Goal: Complete application form: Complete application form

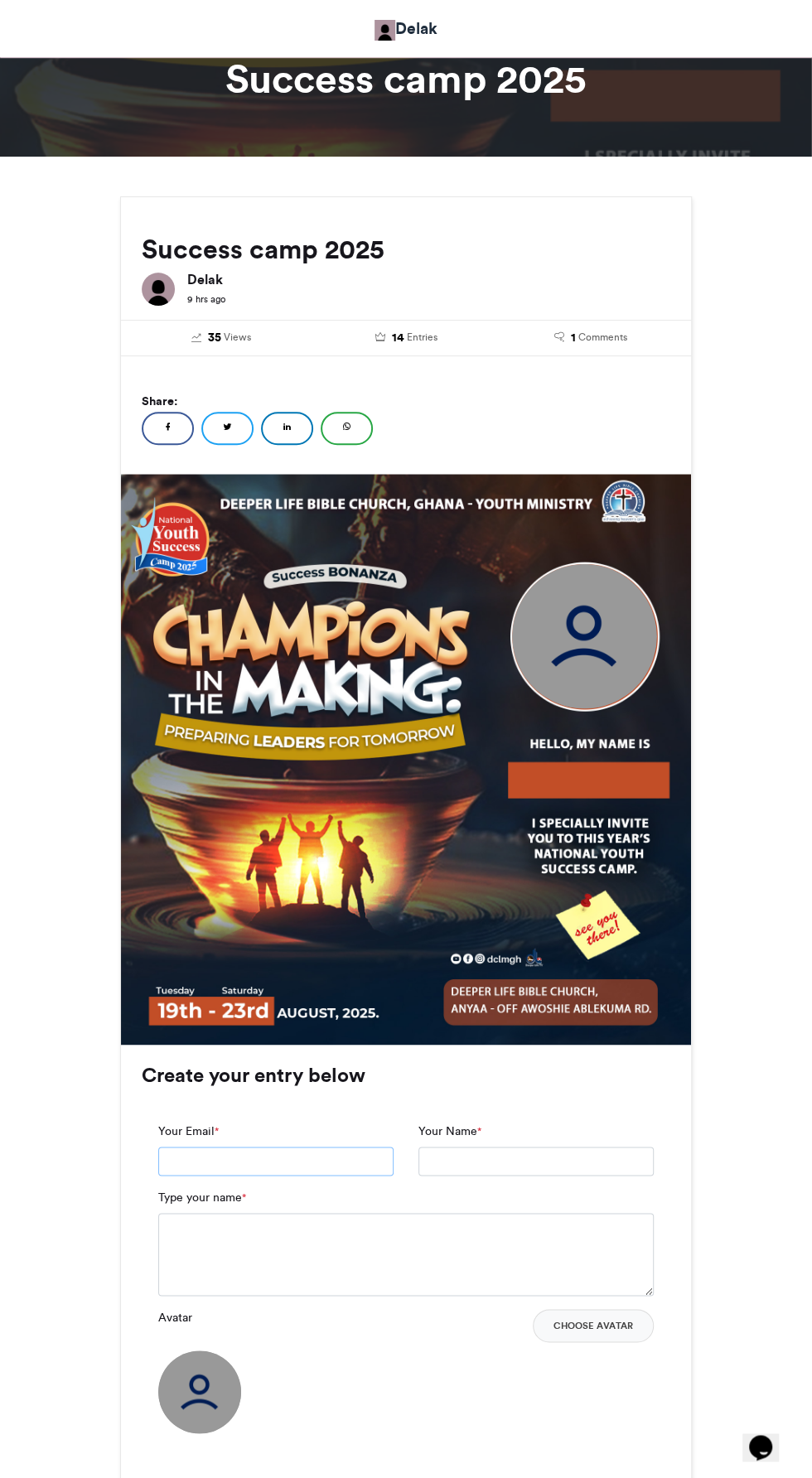
click at [286, 1159] on input "Your Email *" at bounding box center [276, 1161] width 235 height 29
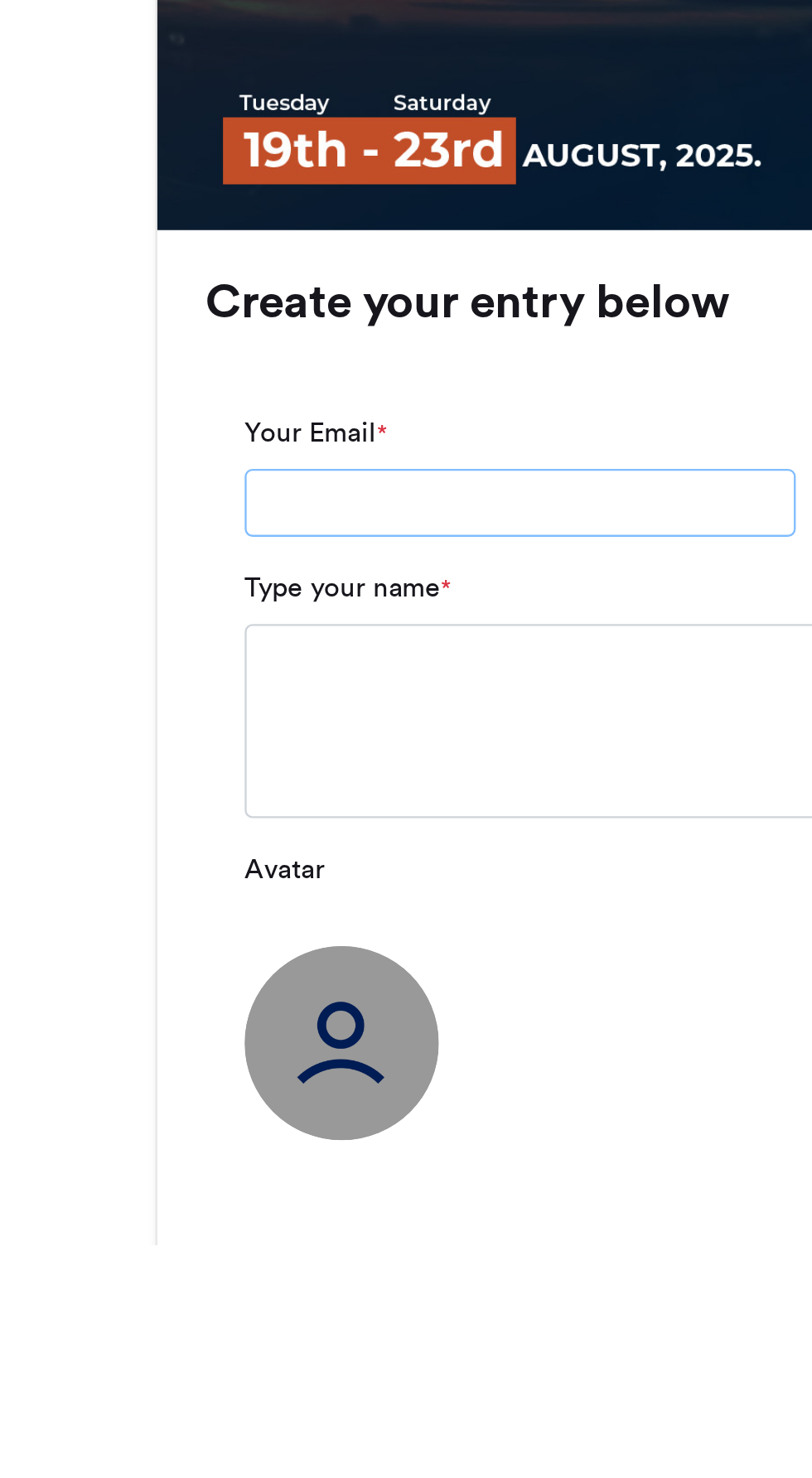
scroll to position [70, 0]
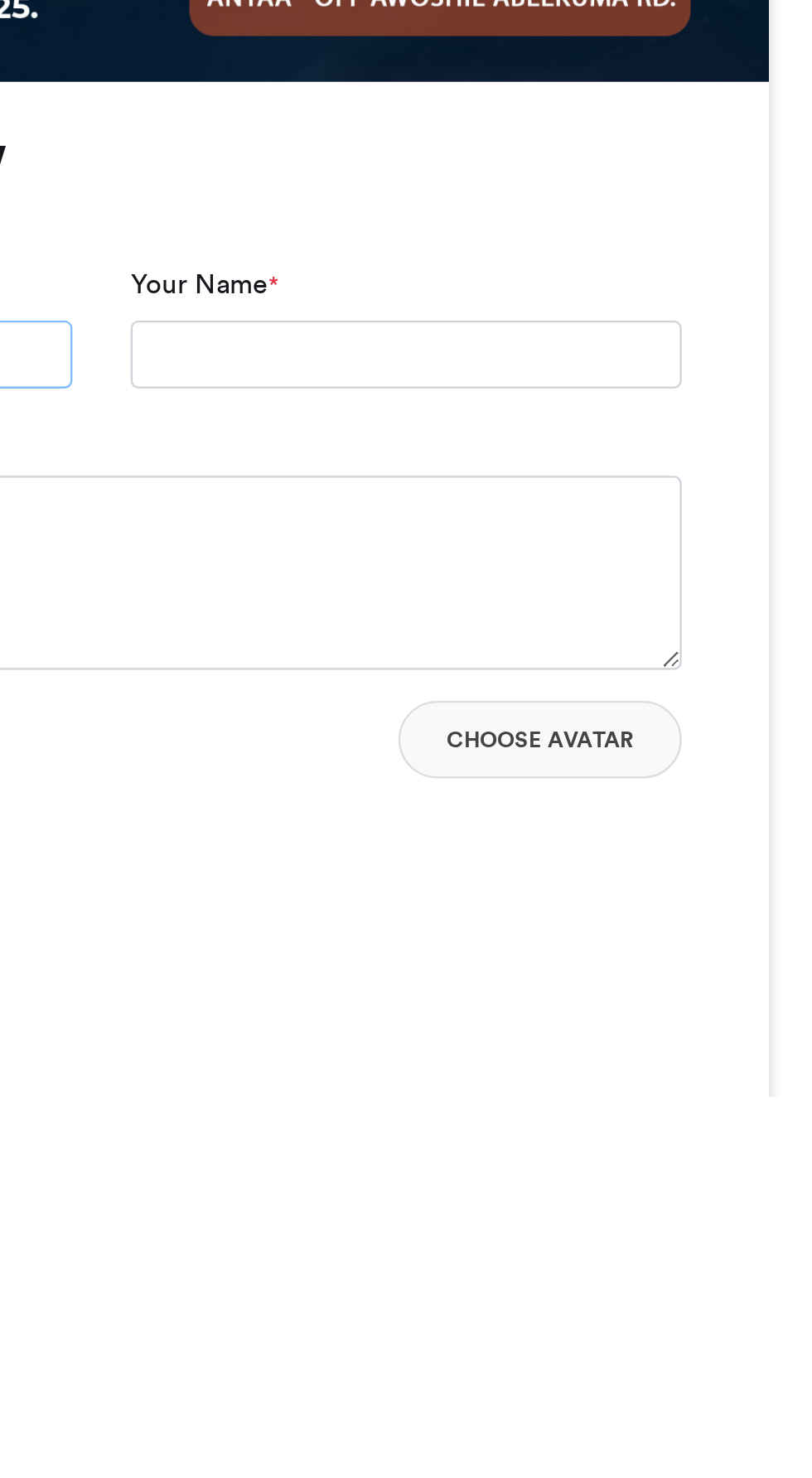
click at [379, 1159] on input "*****" at bounding box center [276, 1161] width 235 height 29
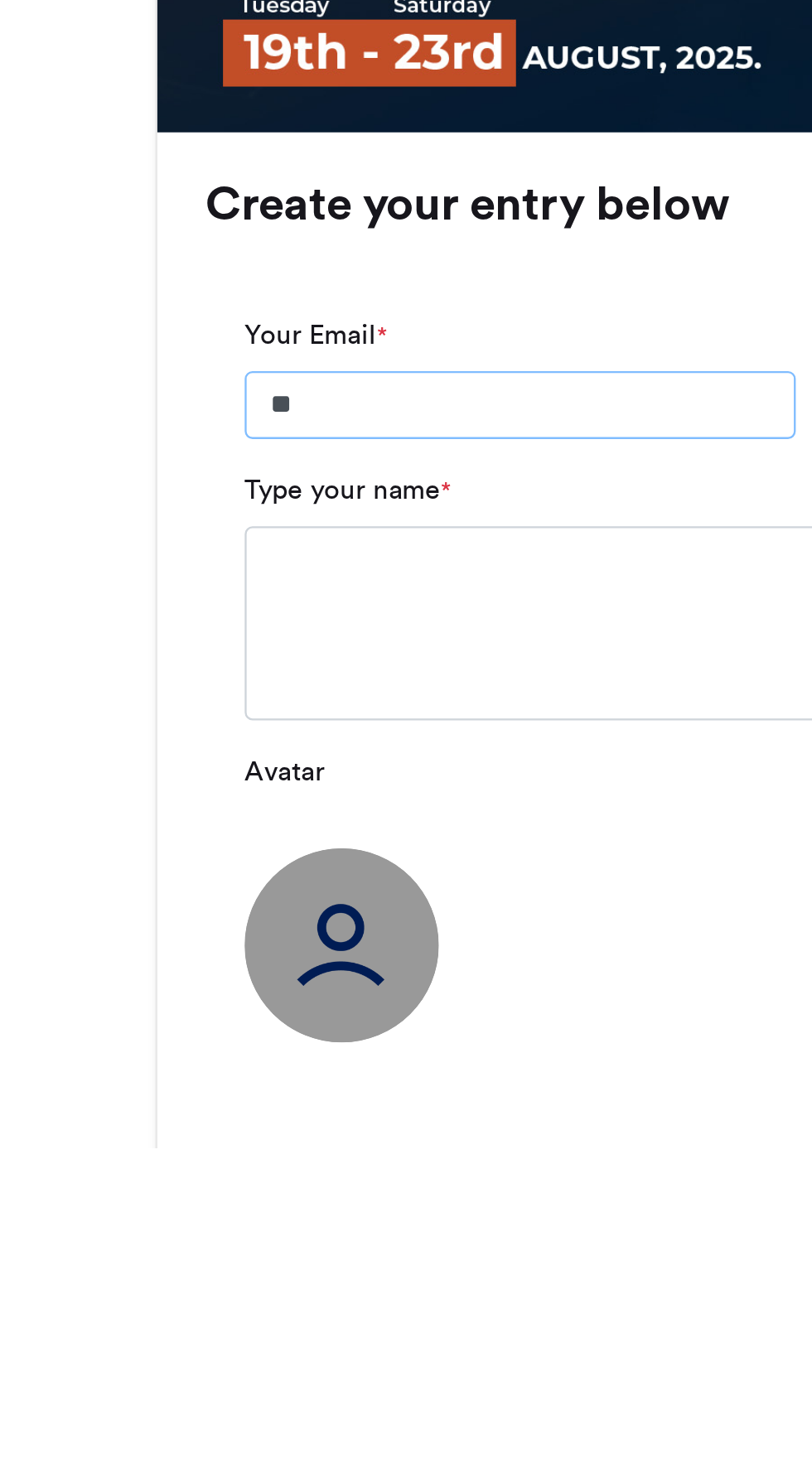
type input "*"
type input "******"
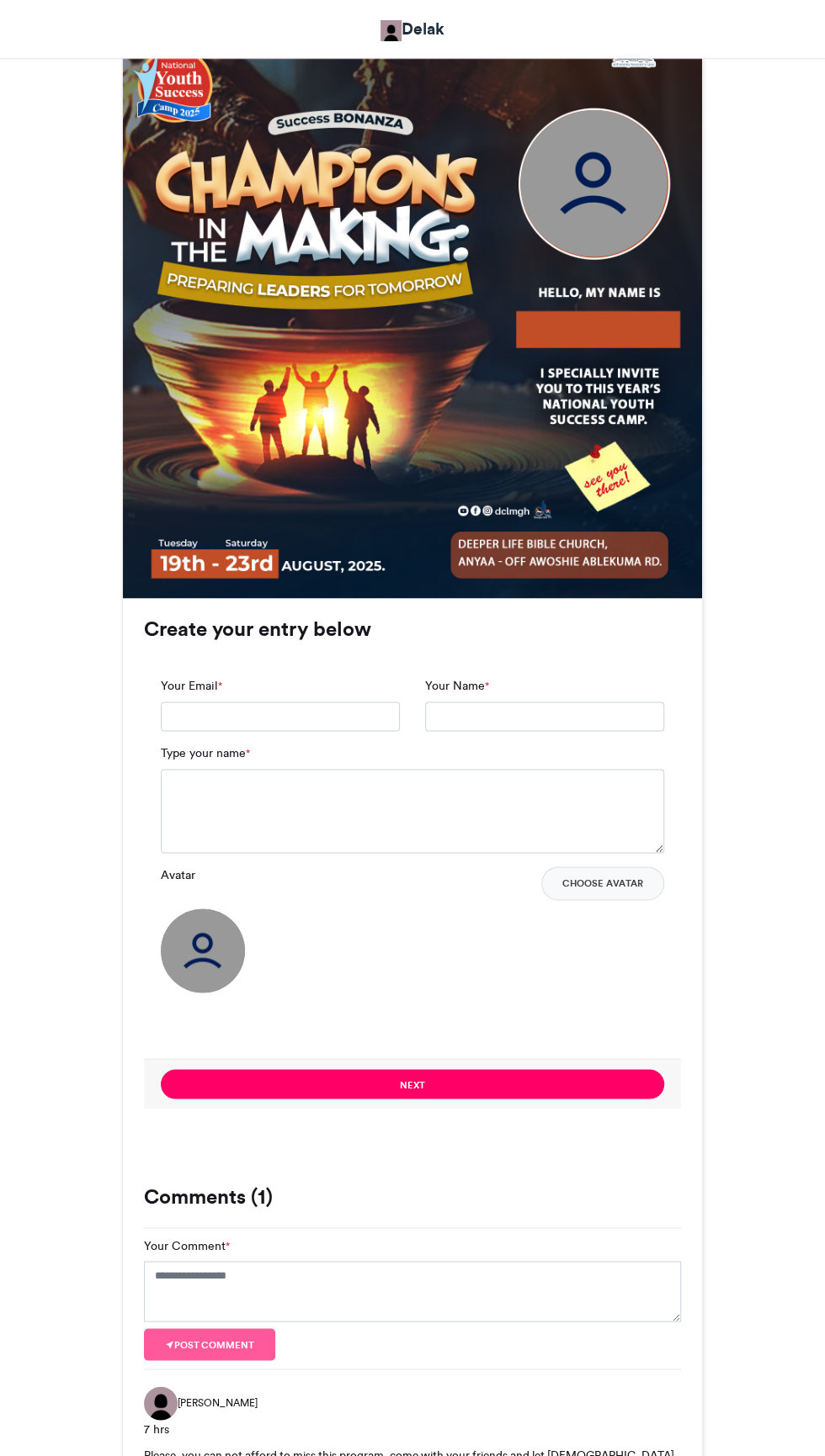
scroll to position [533, 0]
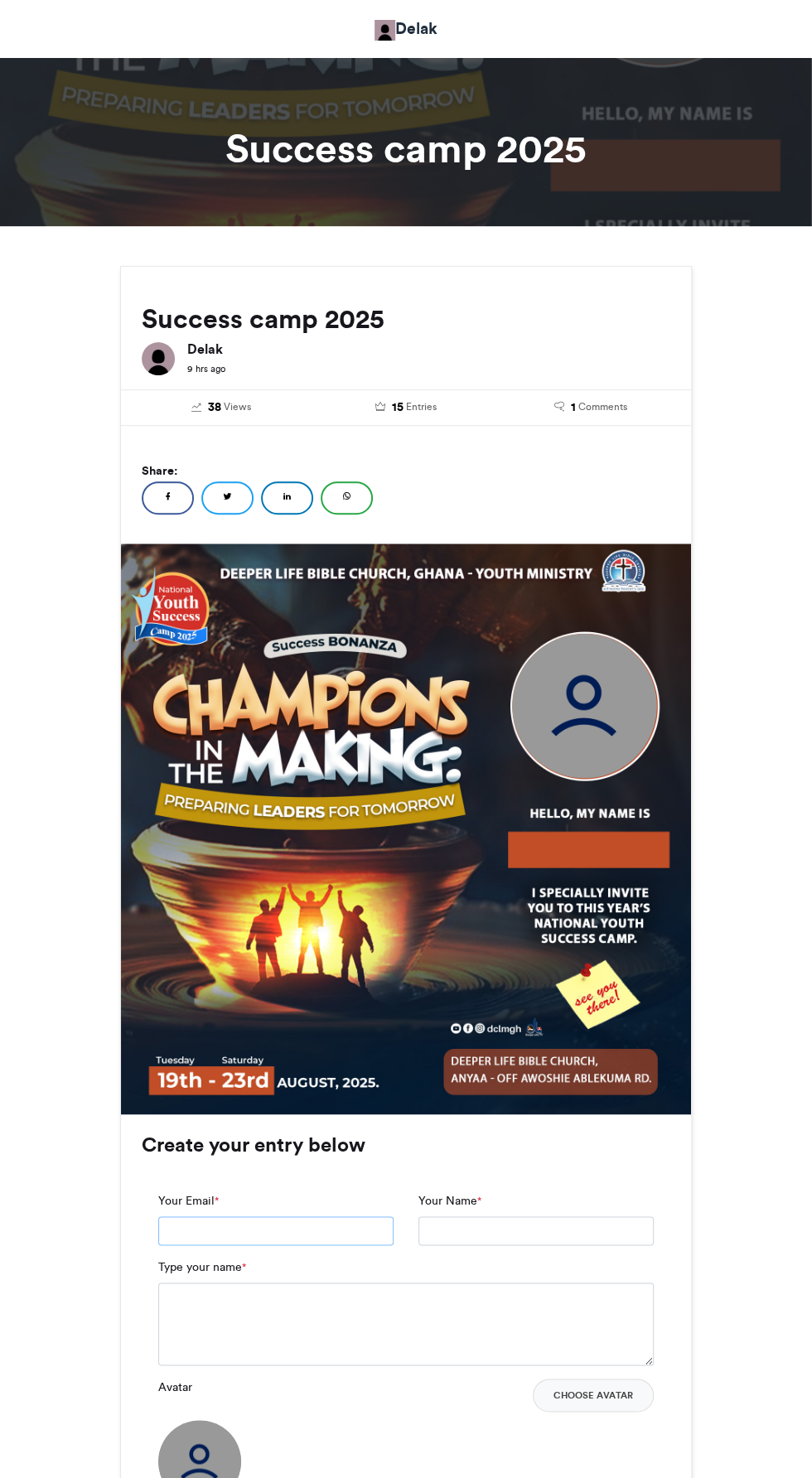
click at [282, 1222] on input "Your Email *" at bounding box center [276, 1231] width 235 height 29
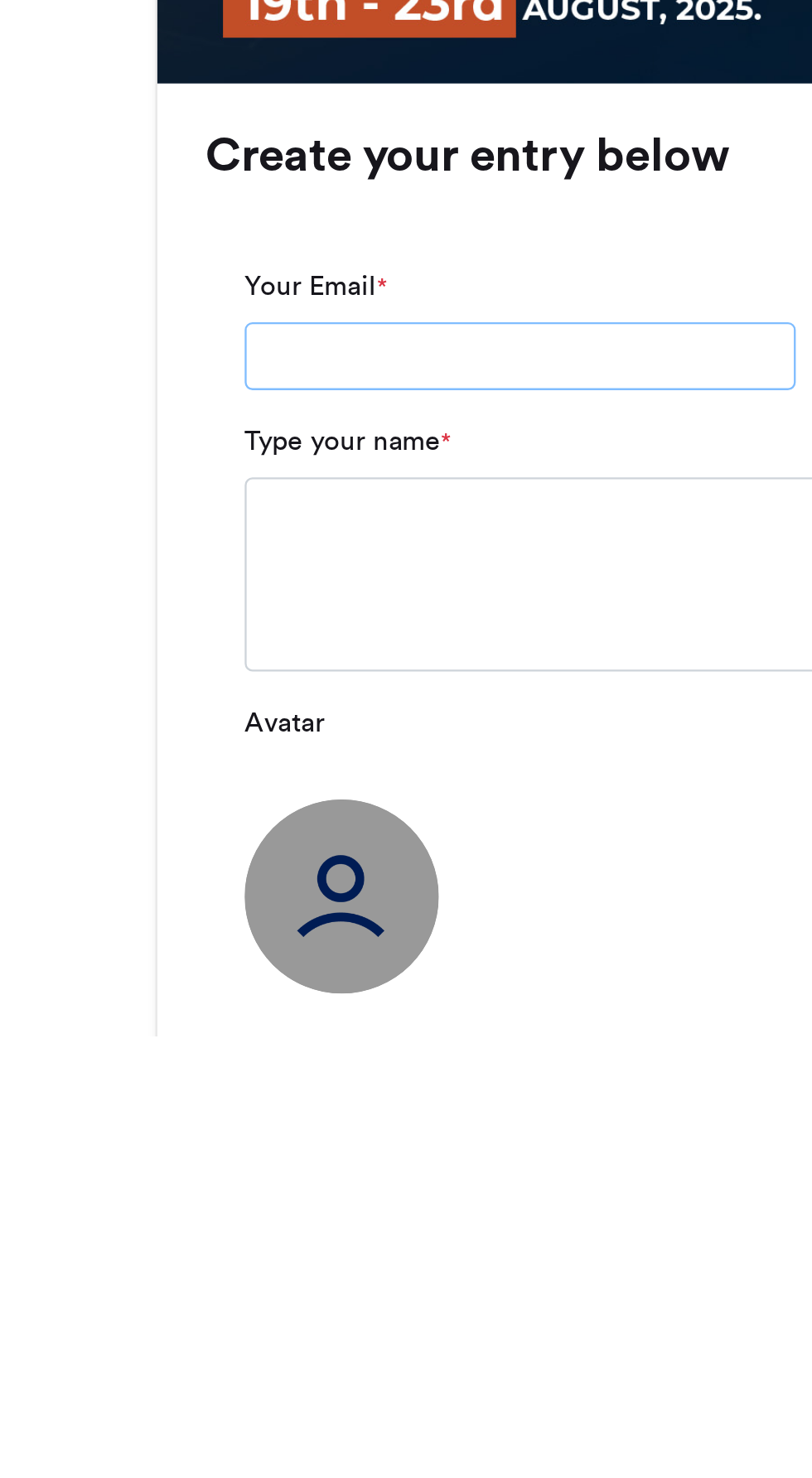
scroll to position [43, 0]
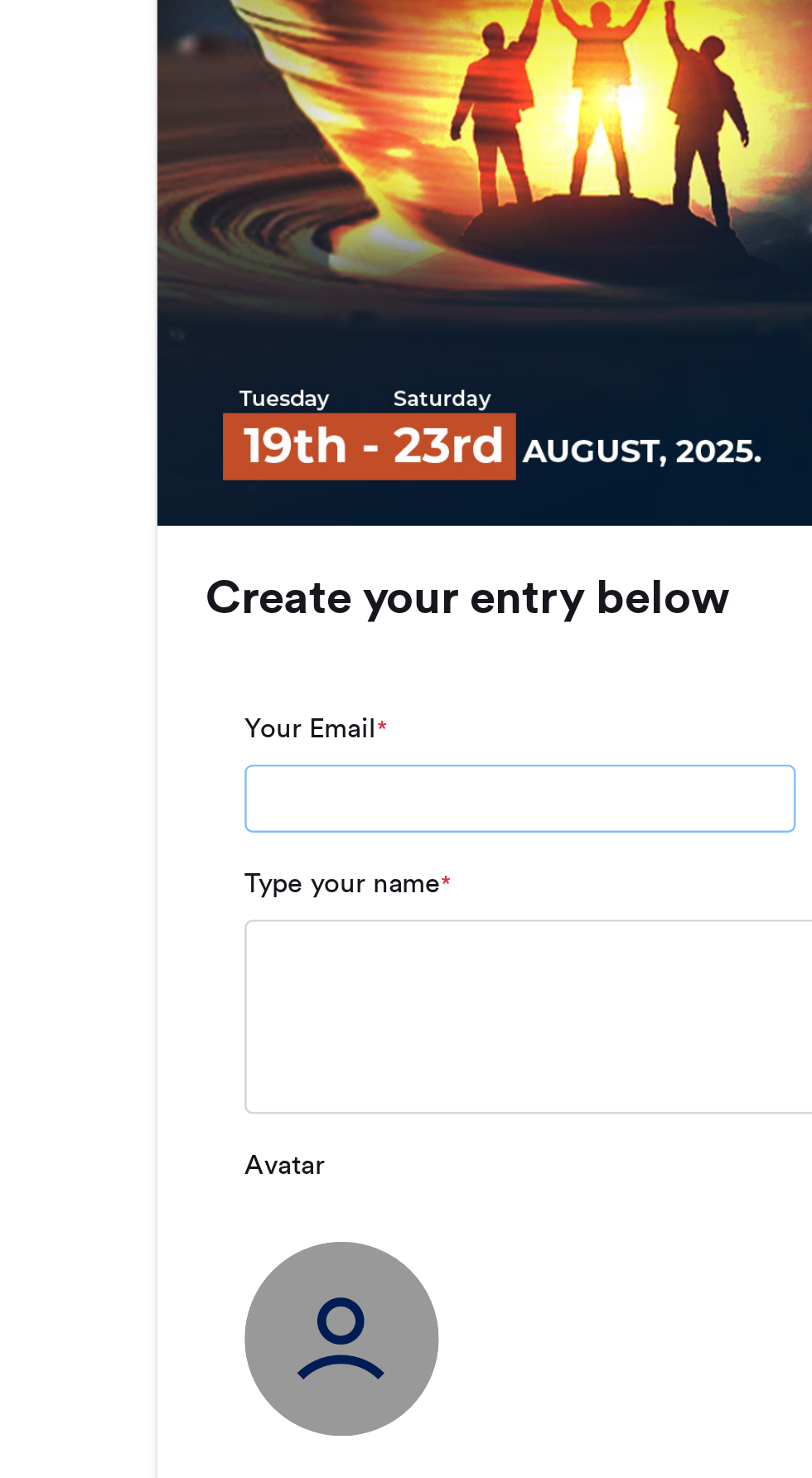
click at [196, 1197] on input "Your Email *" at bounding box center [276, 1188] width 235 height 29
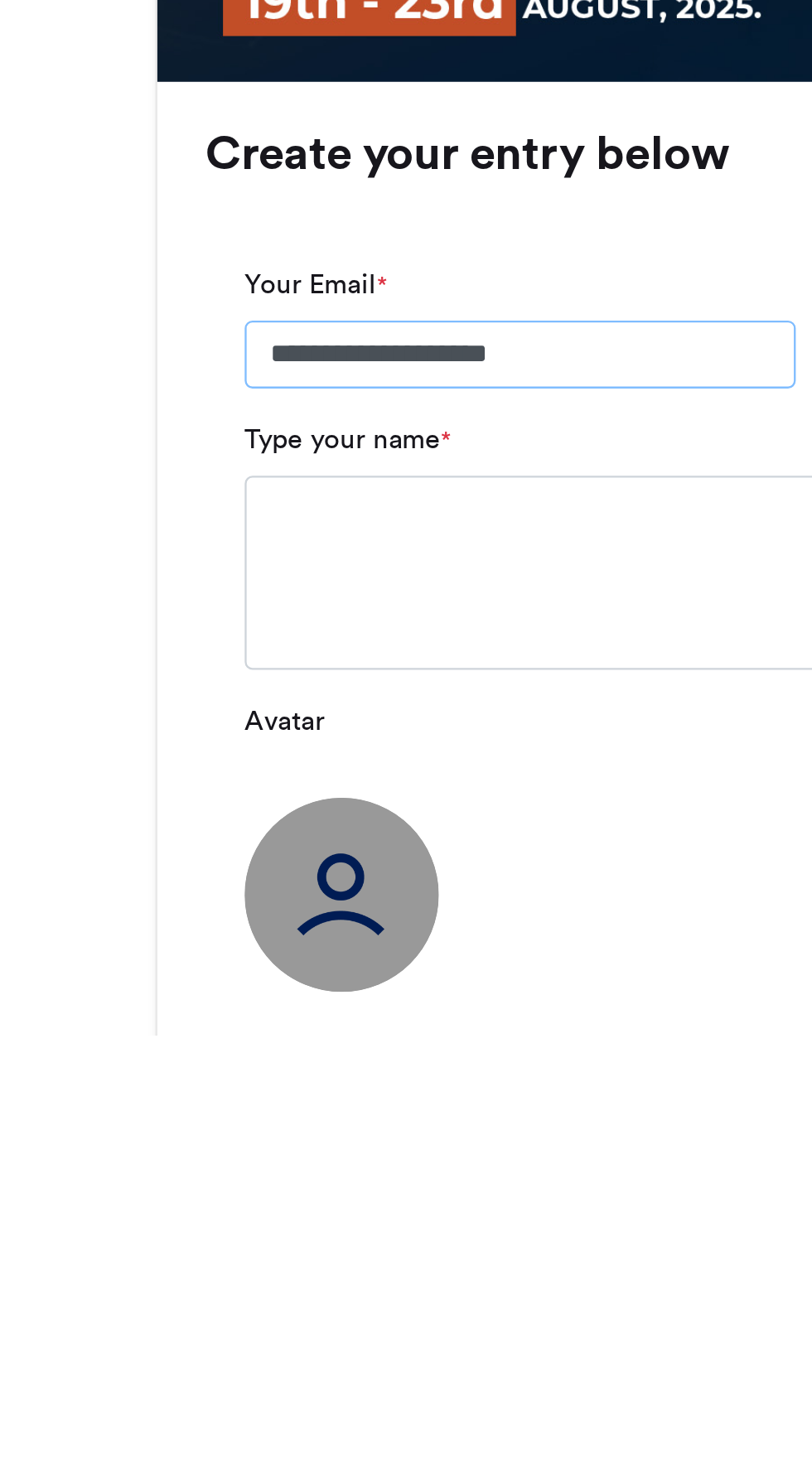
type input "**********"
click at [174, 1243] on textarea "Type your name *" at bounding box center [405, 1281] width 495 height 82
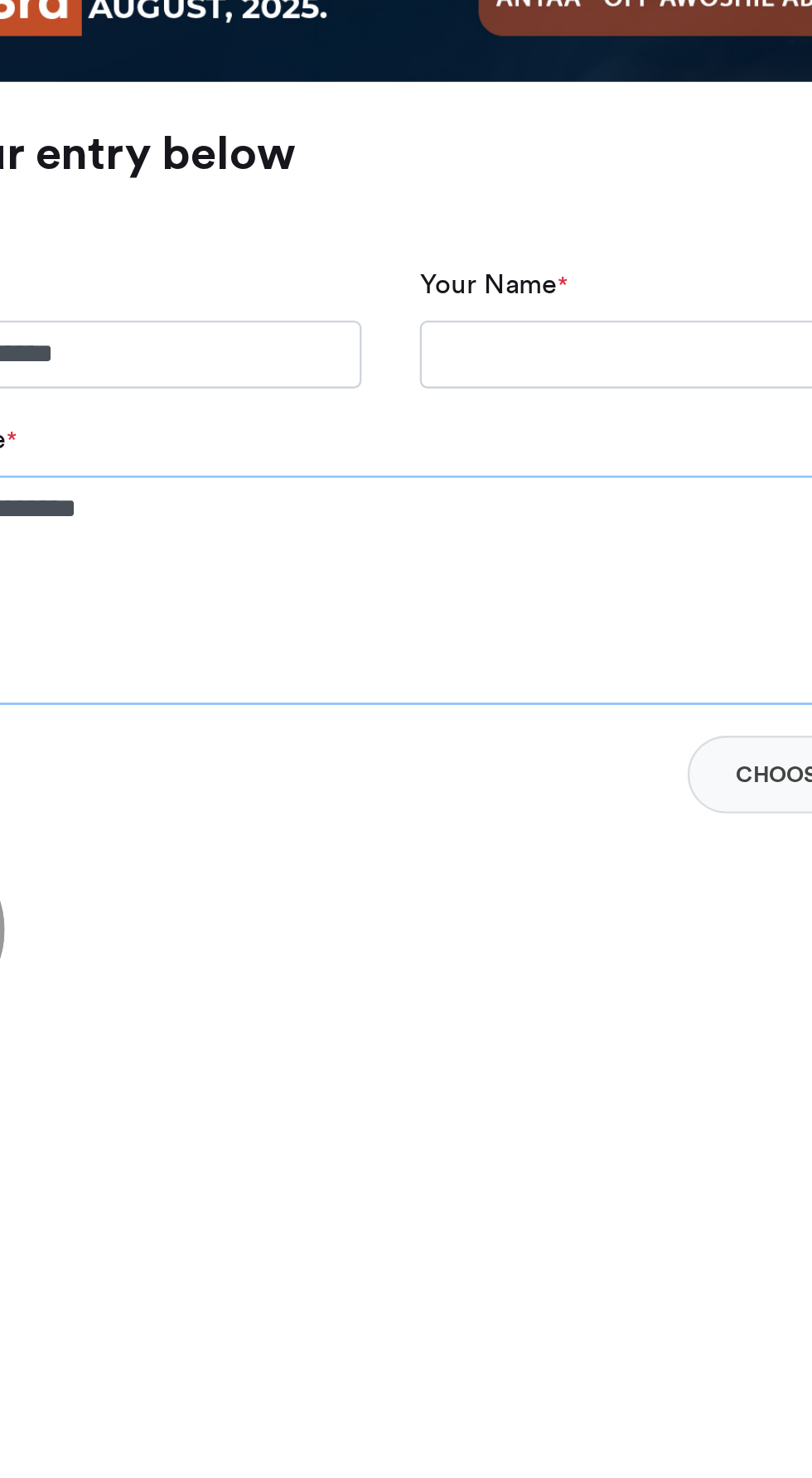
type textarea "**********"
click at [464, 1193] on input "Your Name *" at bounding box center [536, 1188] width 235 height 29
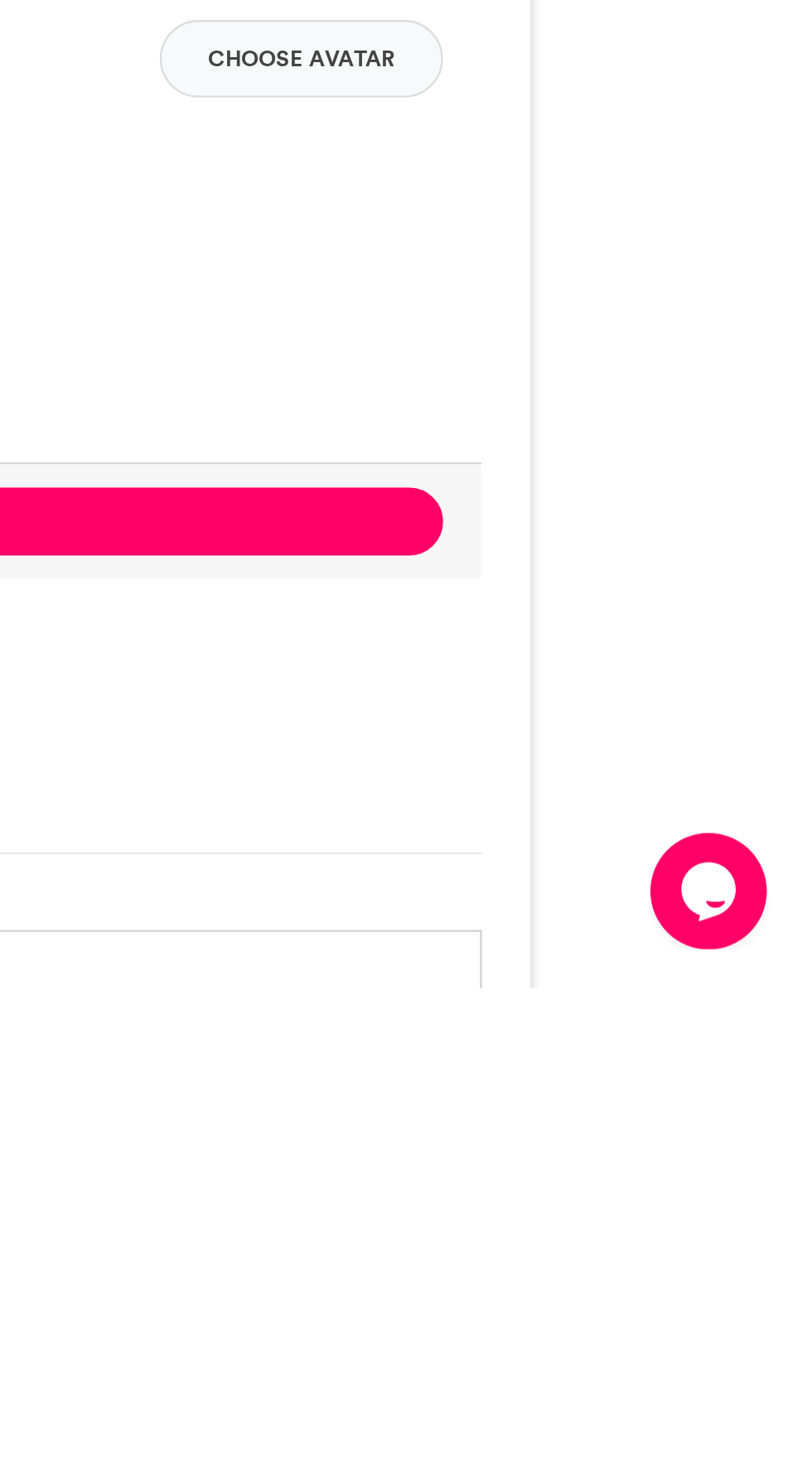
scroll to position [329, 0]
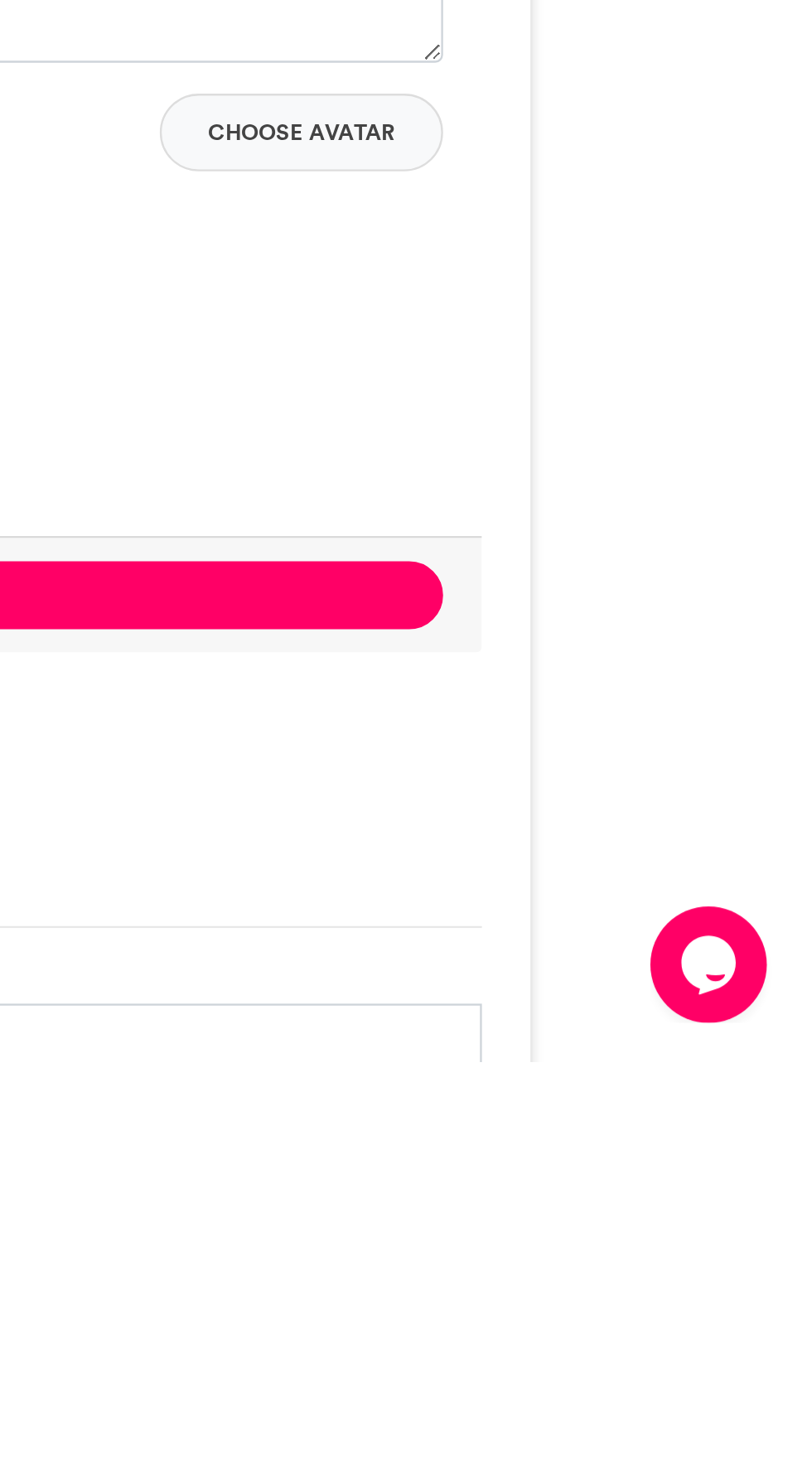
type input "**********"
click at [564, 1085] on button "Choose Avatar" at bounding box center [592, 1081] width 121 height 33
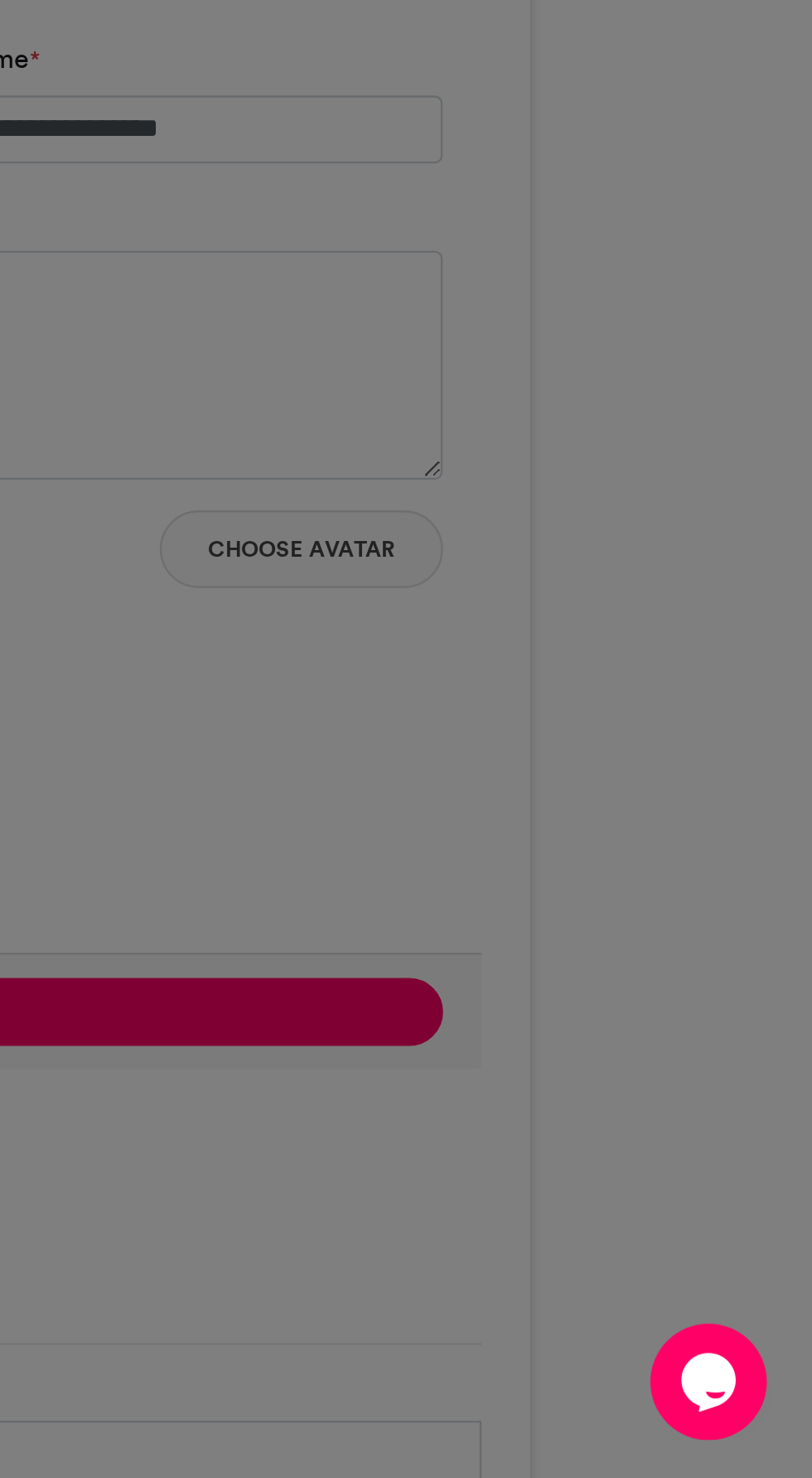
type input "******"
click at [659, 1350] on div "Opens Chat This icon Opens the chat window." at bounding box center [674, 1348] width 50 height 26
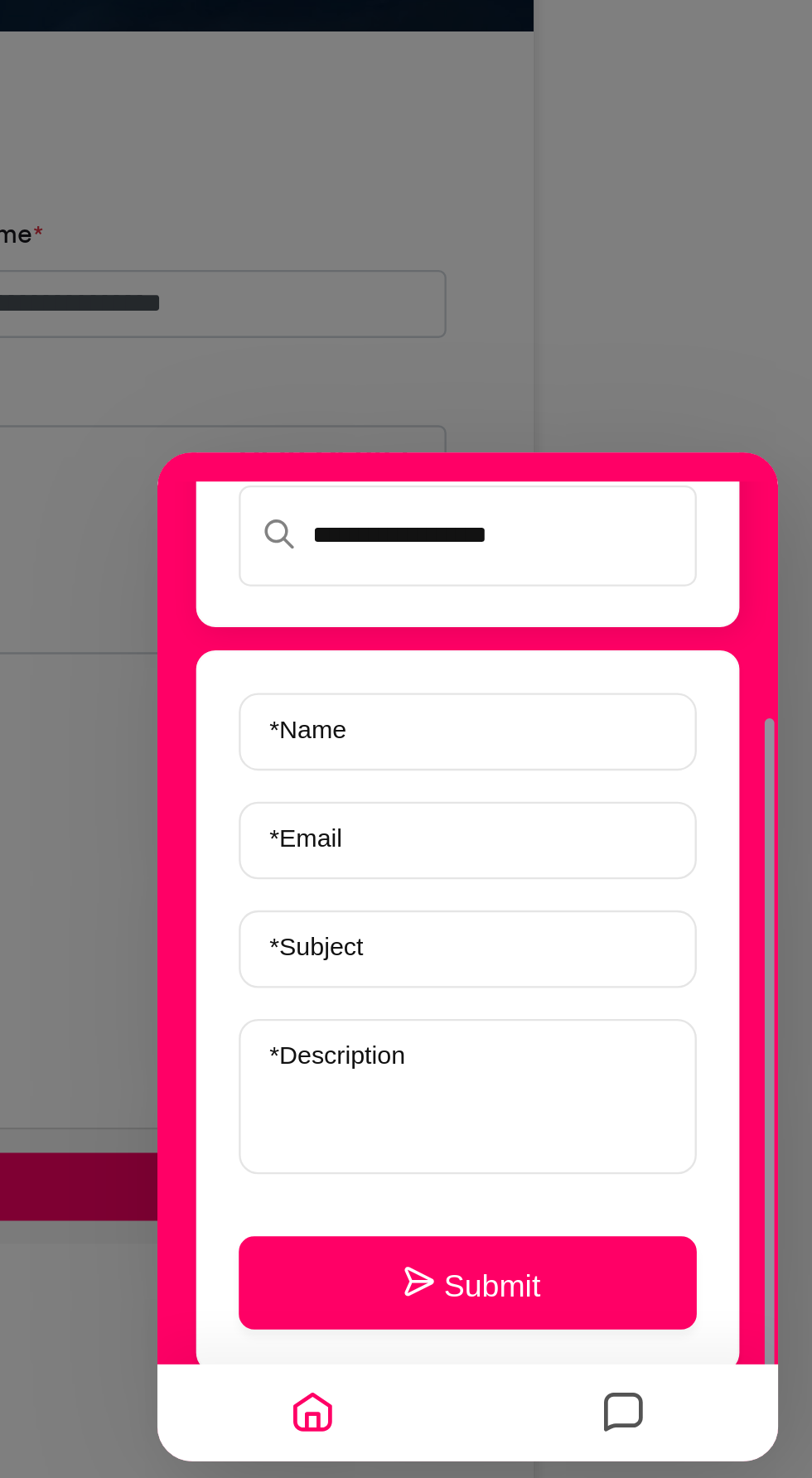
scroll to position [169, 0]
click at [222, 861] on icon "Home" at bounding box center [223, 862] width 20 height 32
click at [217, 861] on icon "Home" at bounding box center [223, 862] width 20 height 32
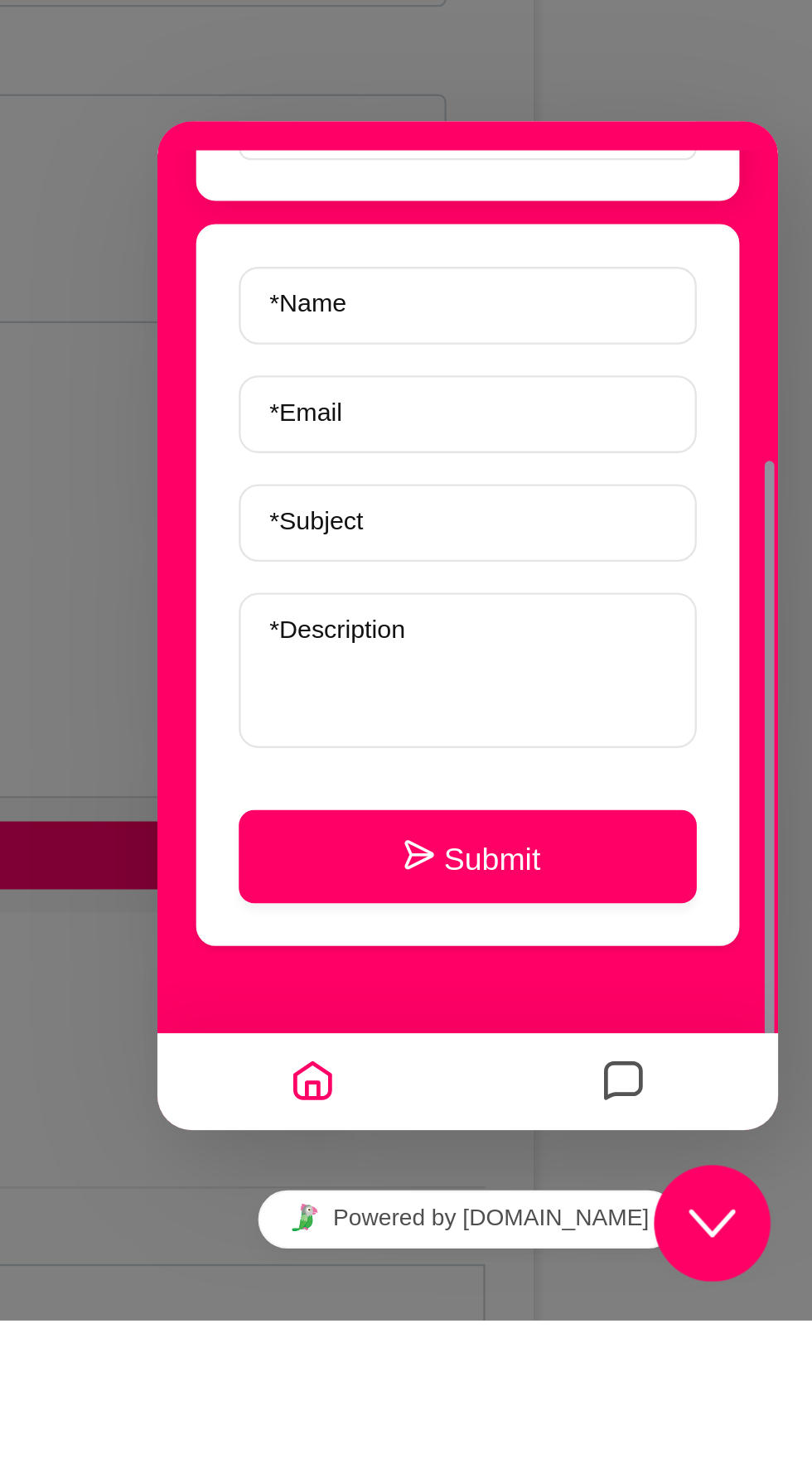
scroll to position [212, 0]
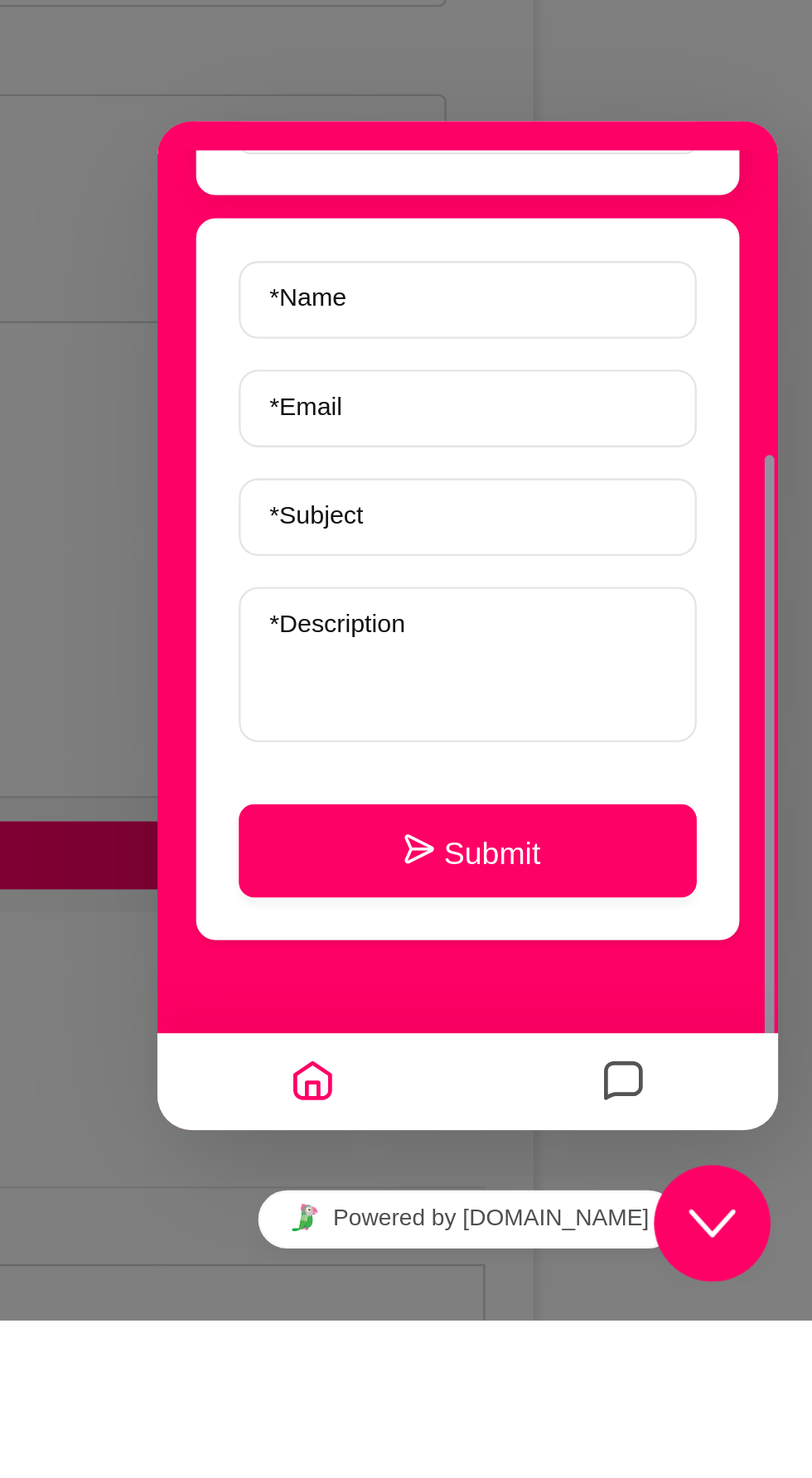
click at [739, 1025] on div "Crop Image × Crop" at bounding box center [406, 739] width 812 height 1478
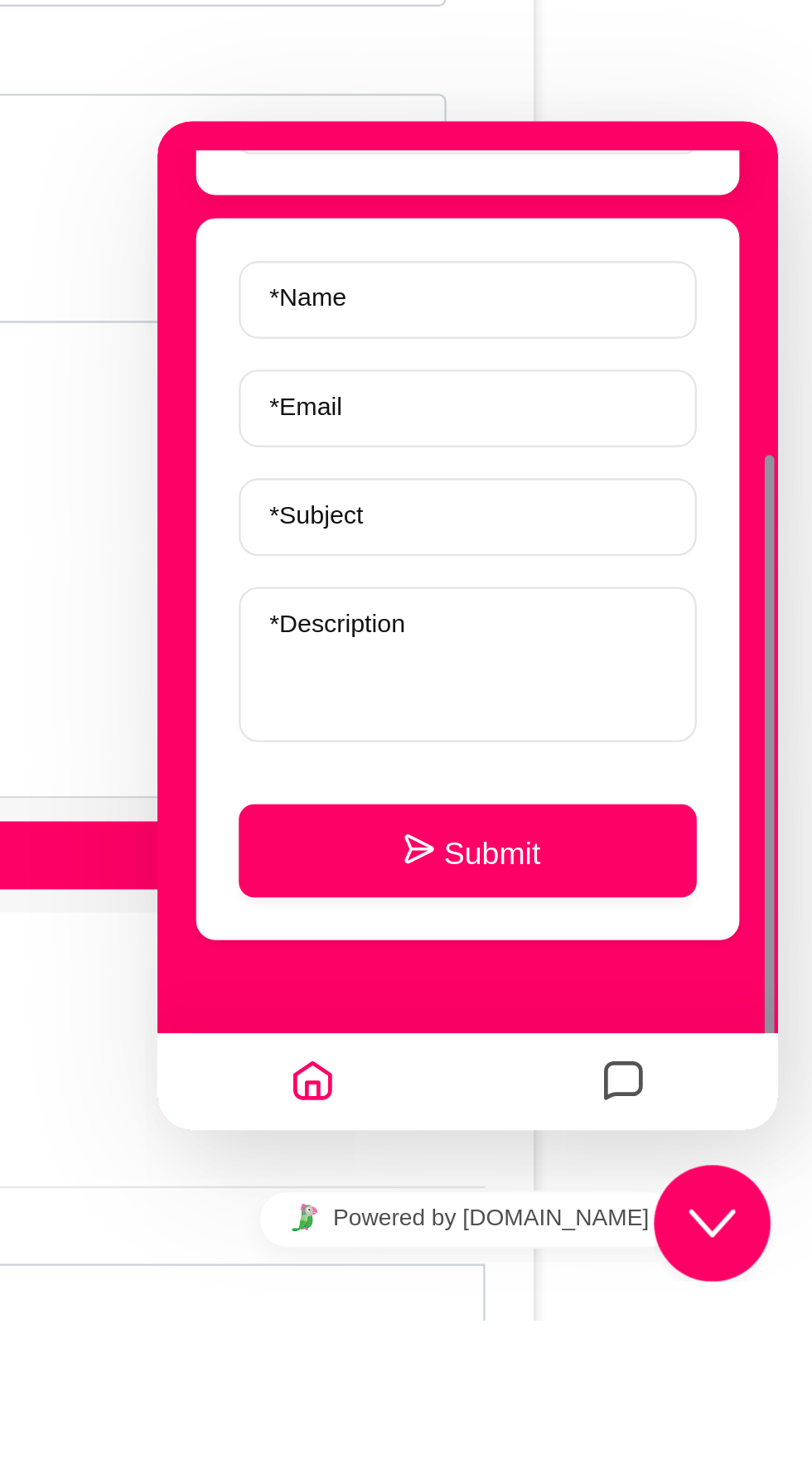
click at [770, 1002] on div "Success camp 2025 Delak 9 hrs ago 38 Views 15 Entries 1 Comments" at bounding box center [406, 827] width 812 height 1858
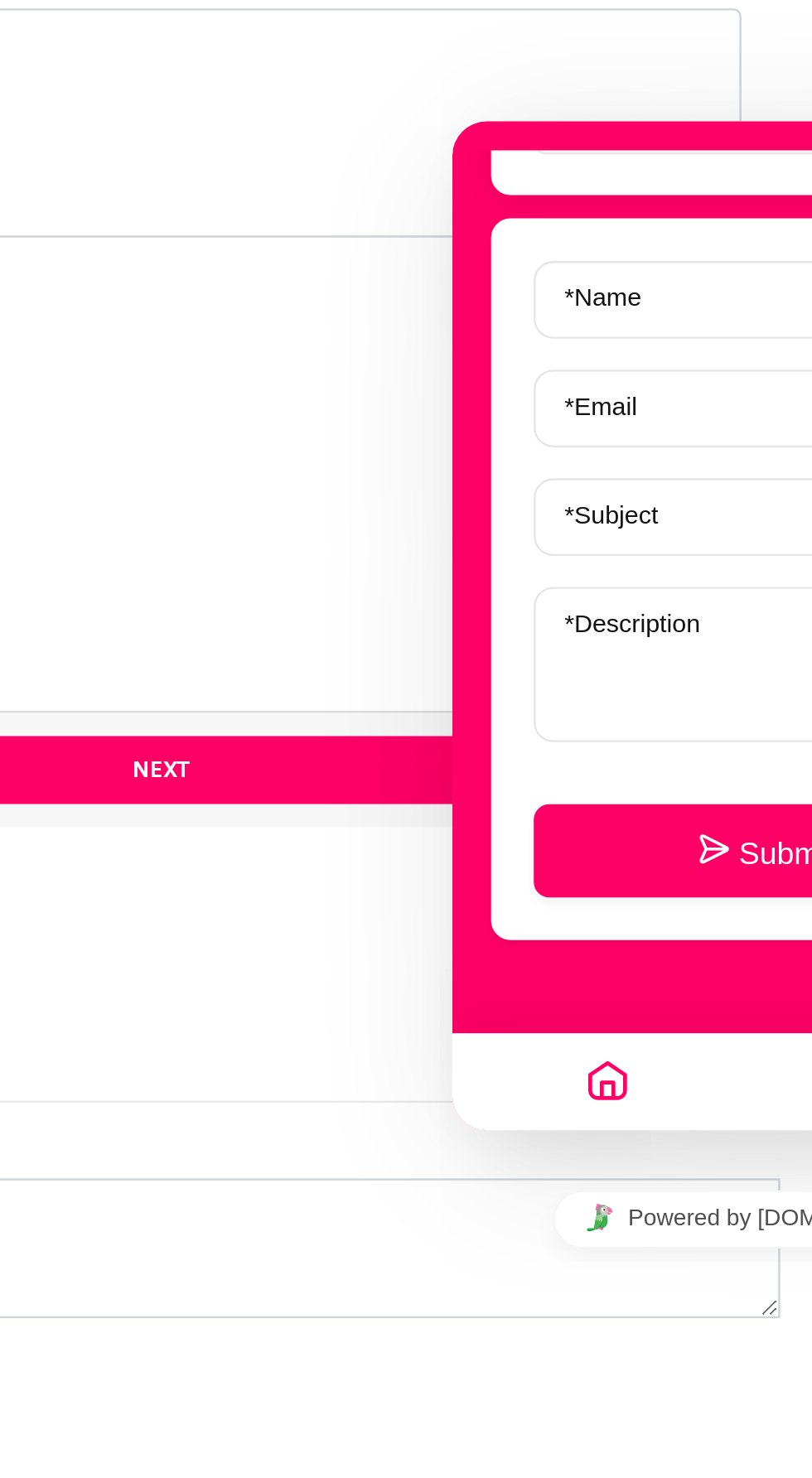
scroll to position [366, 0]
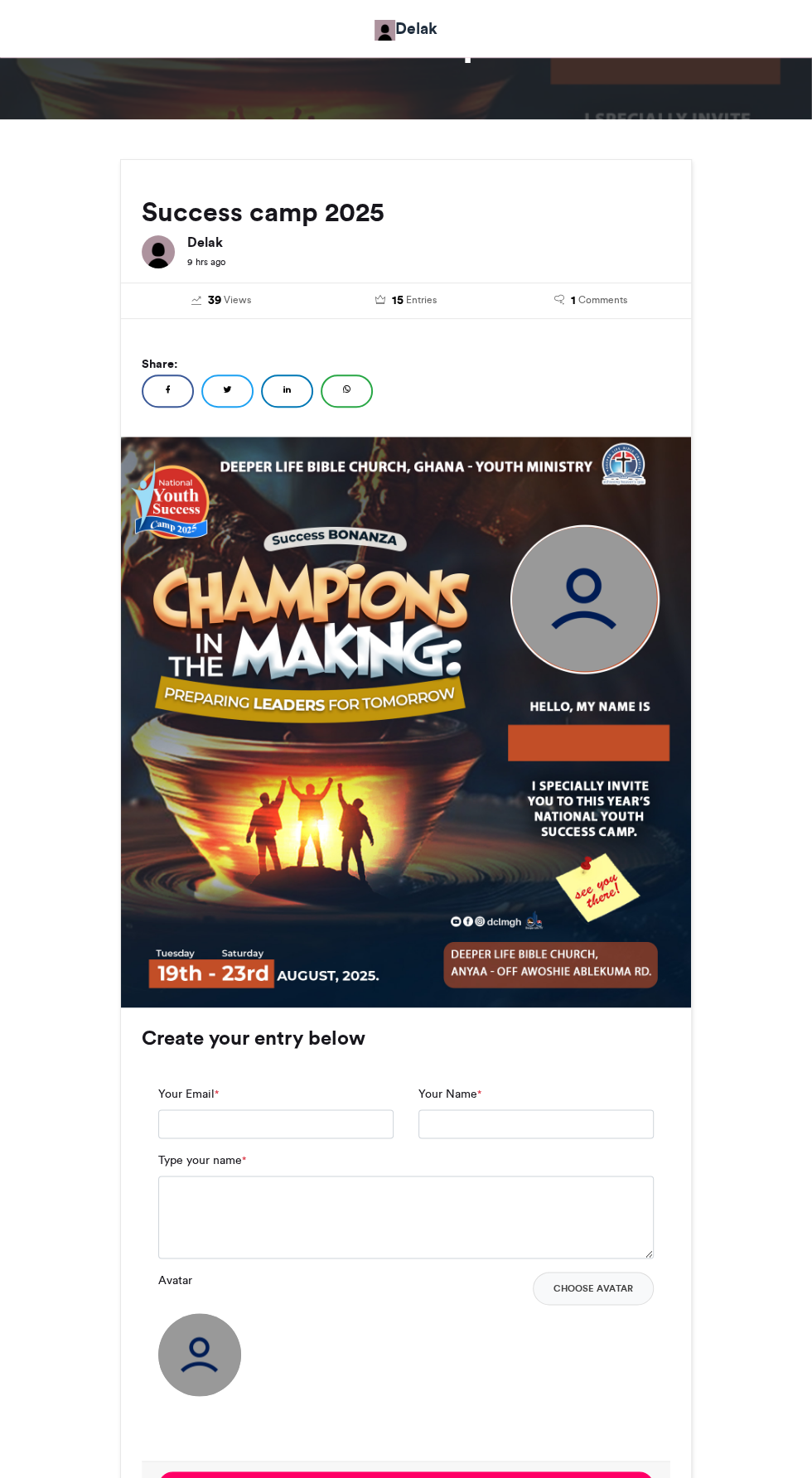
scroll to position [107, 0]
click at [217, 1092] on span "*" at bounding box center [217, 1094] width 4 height 15
click at [217, 1109] on input "Your Email *" at bounding box center [276, 1124] width 235 height 29
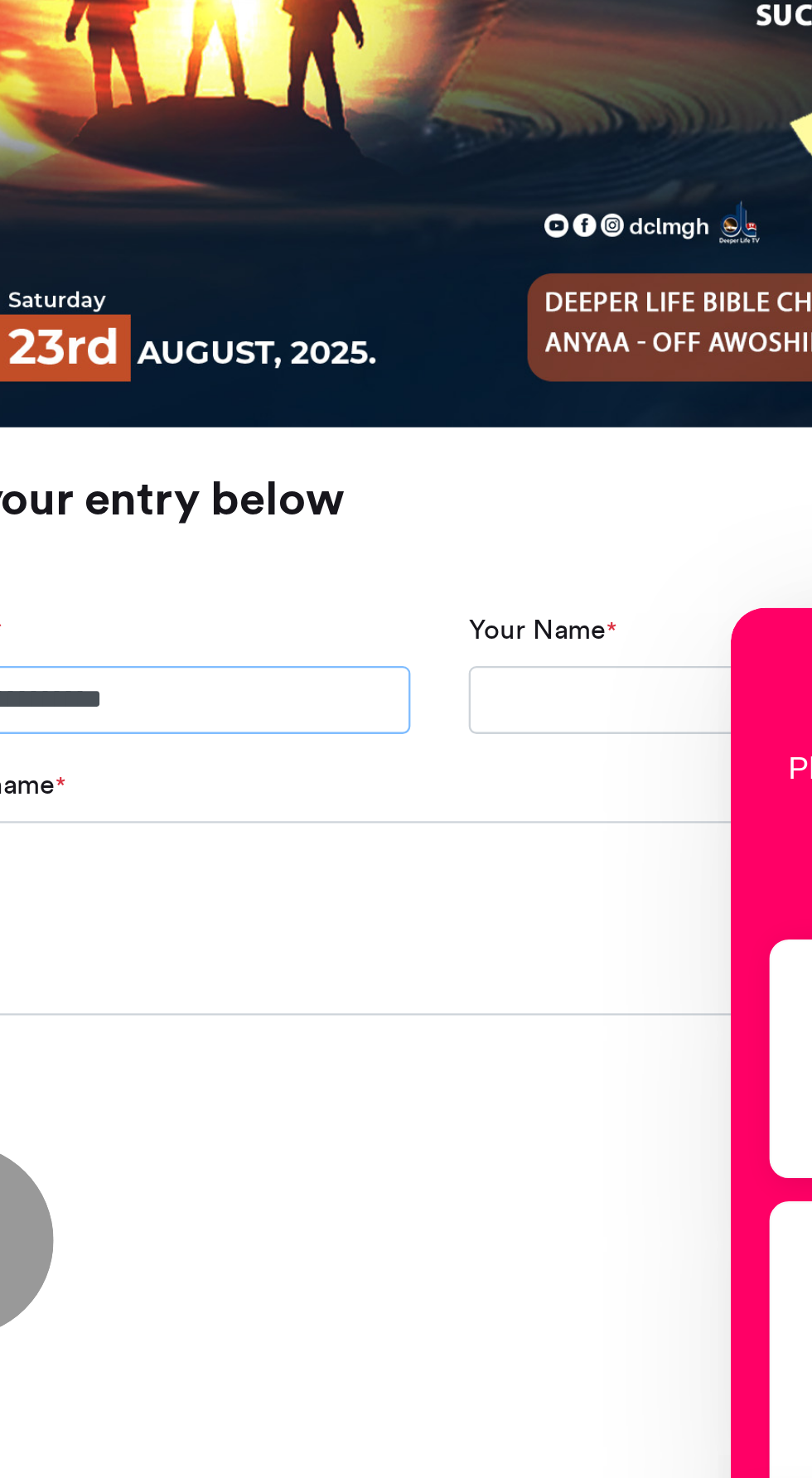
scroll to position [226, 0]
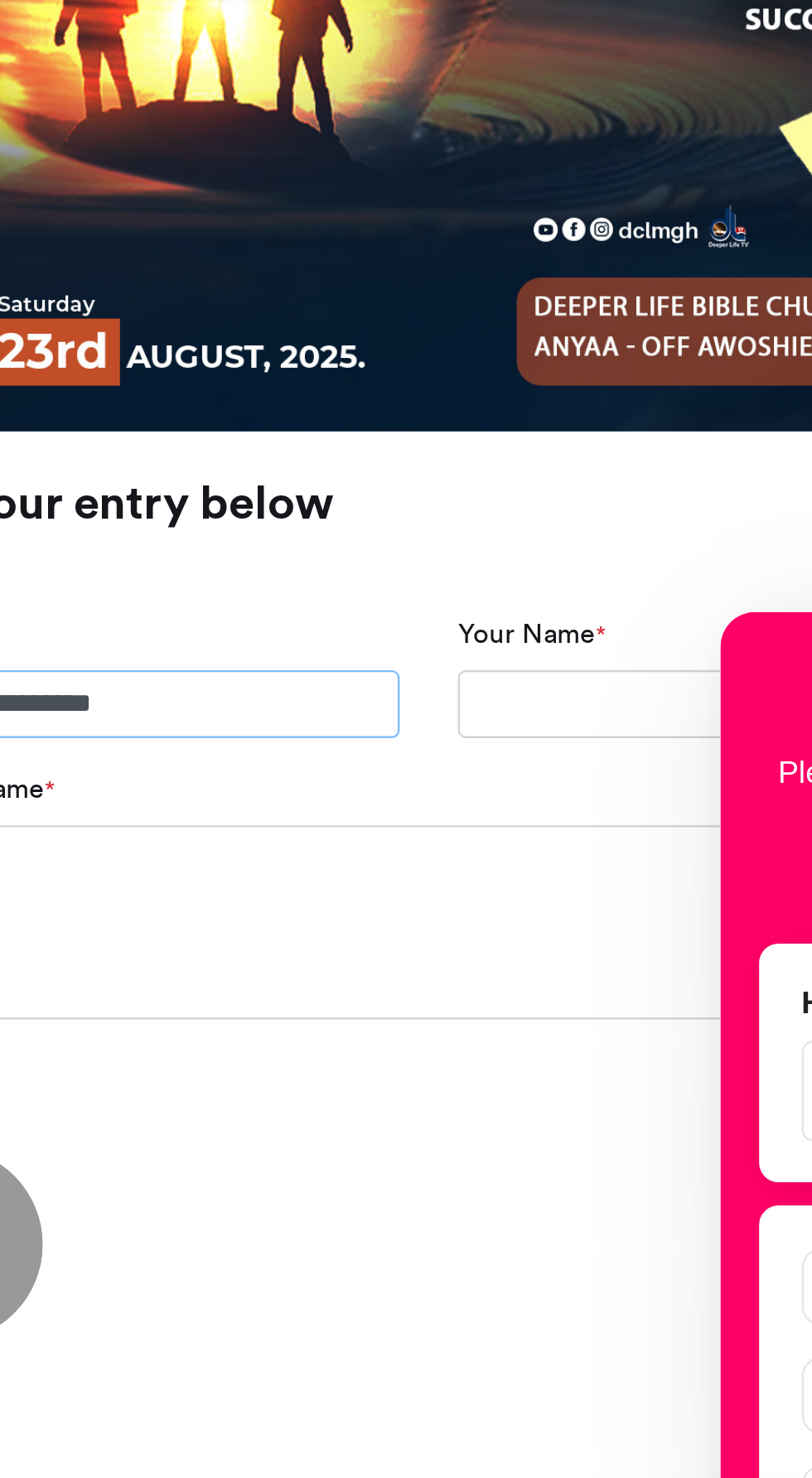
type input "**********"
click at [461, 997] on input "Your Name *" at bounding box center [536, 1005] width 235 height 29
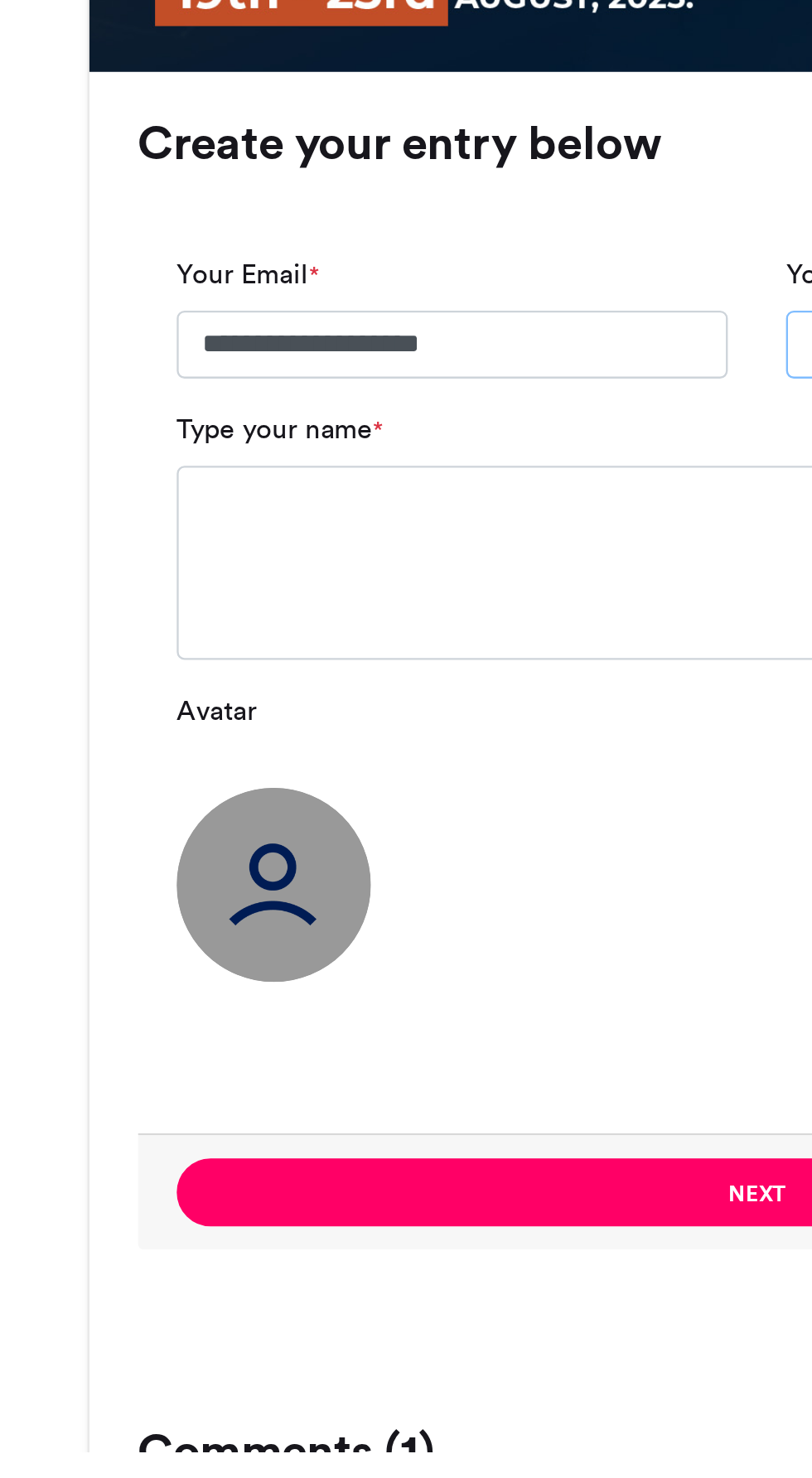
type input "**********"
click at [211, 1095] on textarea "Type your name *" at bounding box center [405, 1098] width 495 height 82
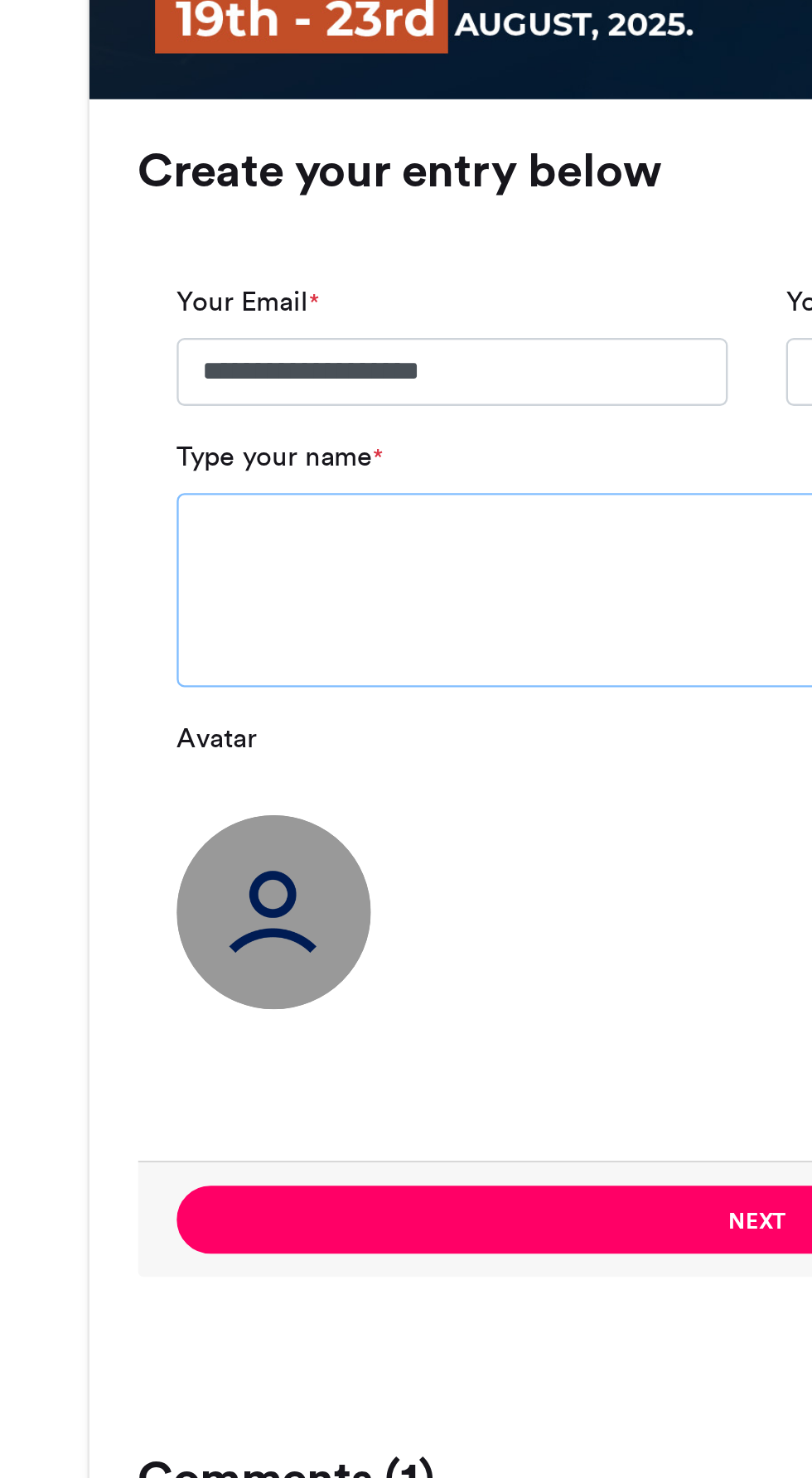
click at [260, 1120] on textarea "Type your name *" at bounding box center [405, 1098] width 495 height 82
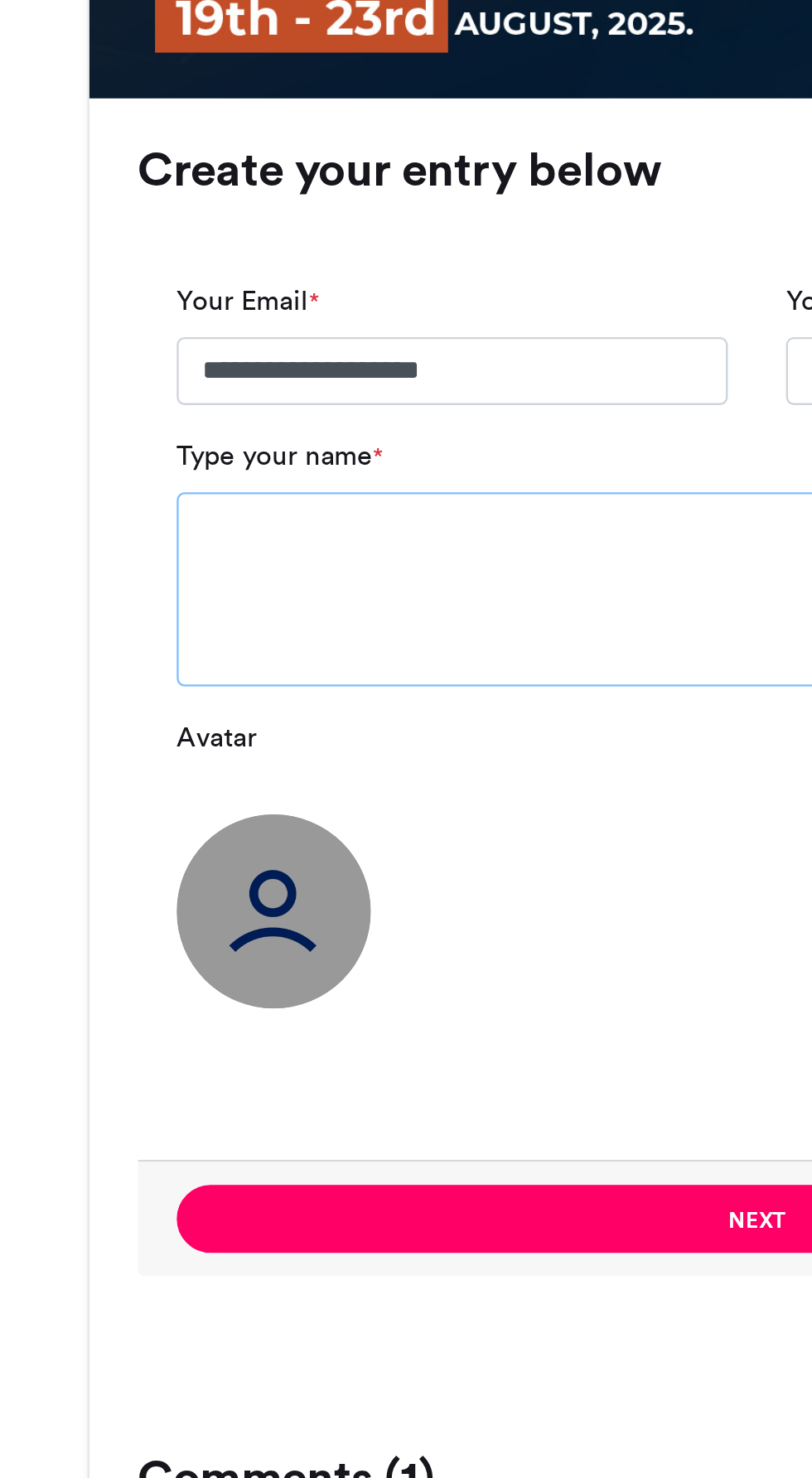
click at [223, 1105] on textarea "Type your name *" at bounding box center [405, 1098] width 495 height 82
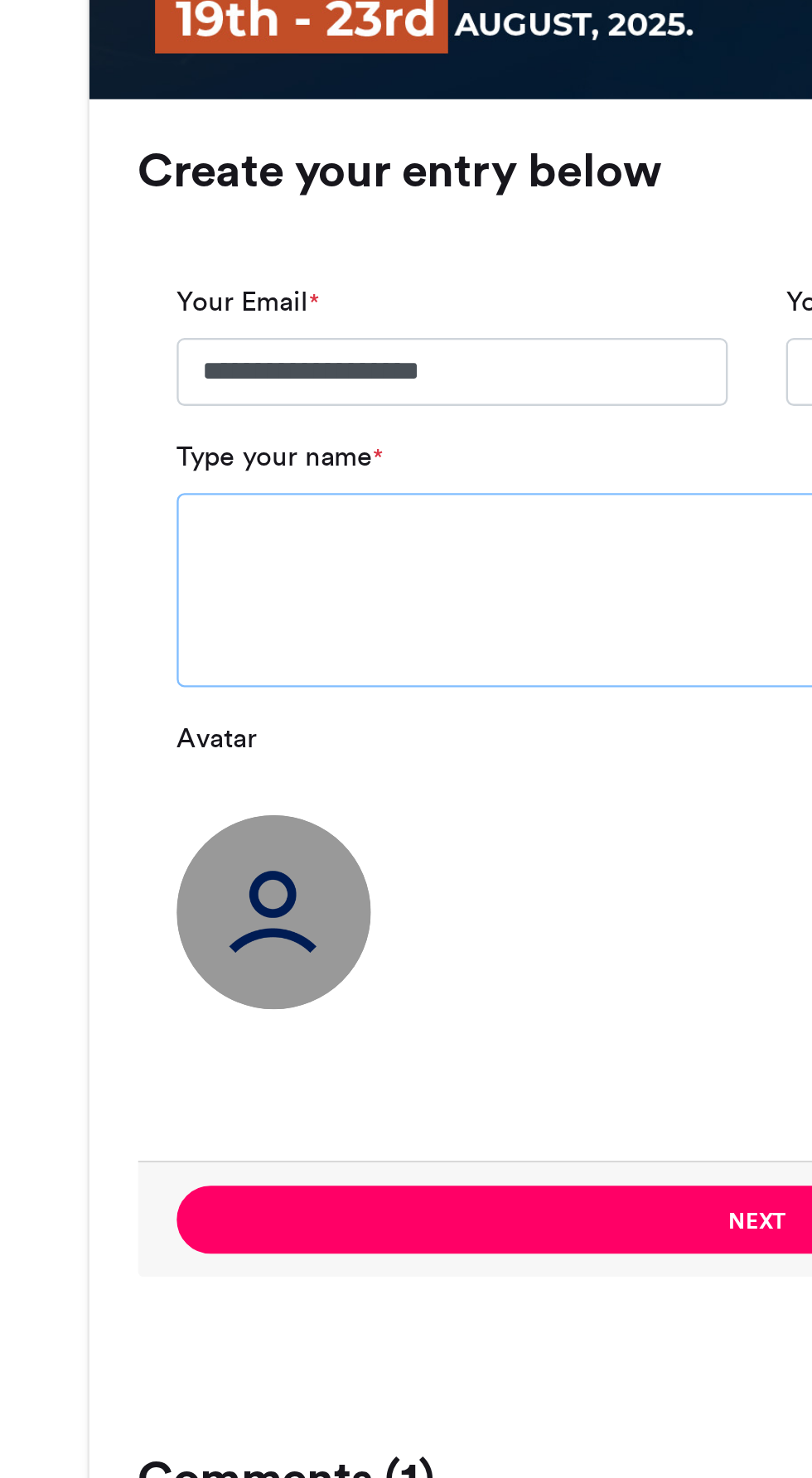
click at [191, 1079] on textarea "Type your name *" at bounding box center [405, 1098] width 495 height 82
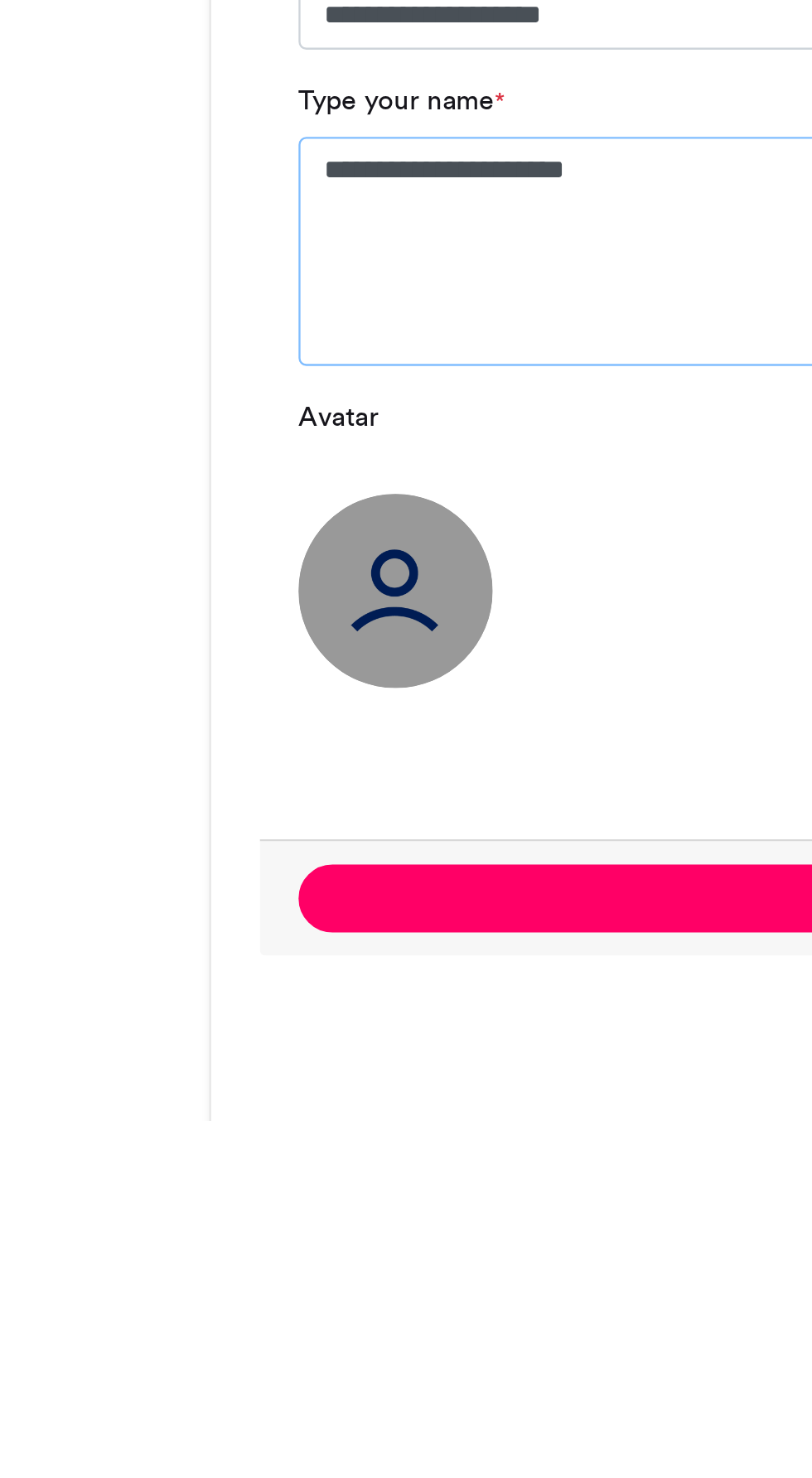
type textarea "**********"
click at [206, 1260] on img at bounding box center [199, 1251] width 82 height 82
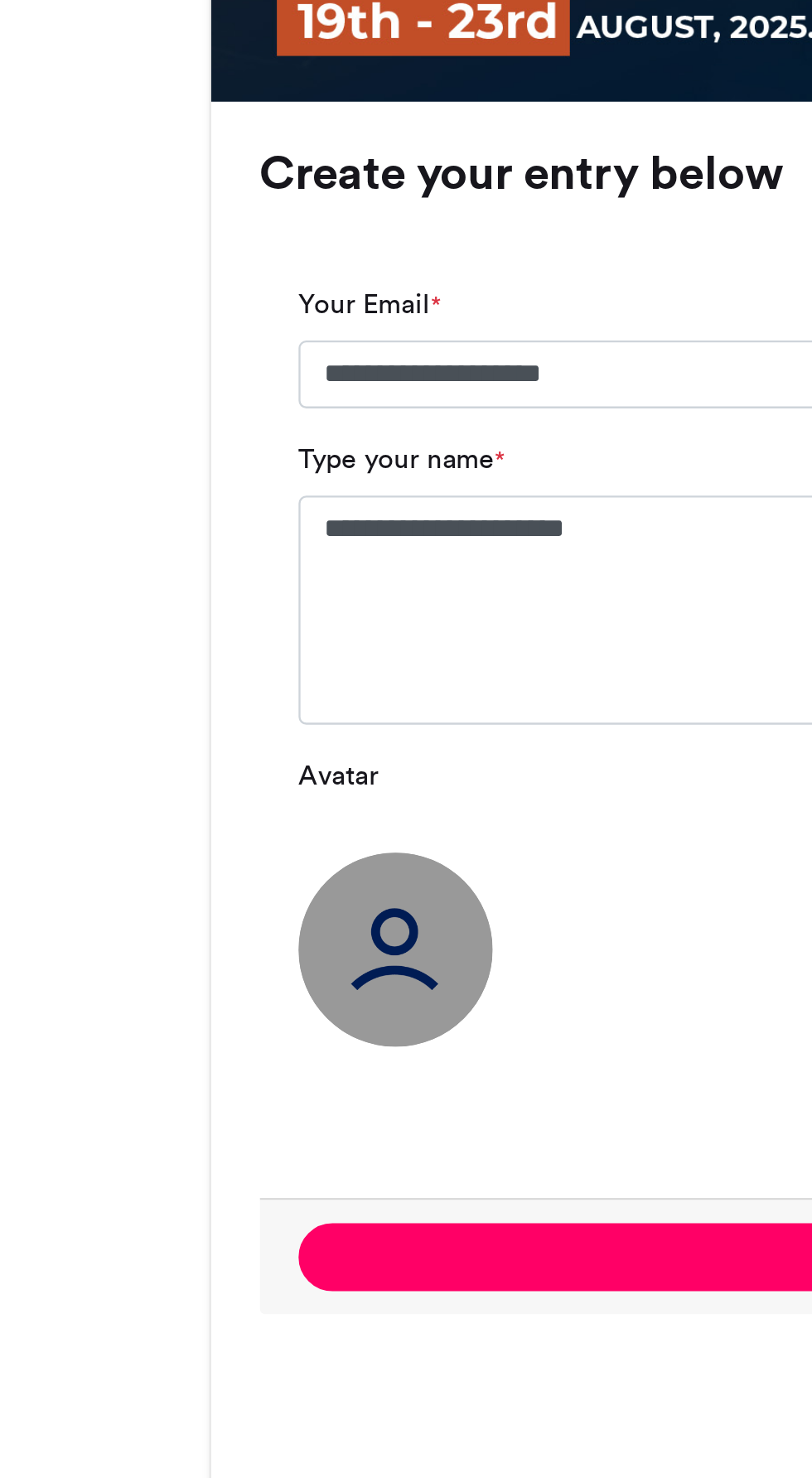
click at [205, 1233] on img at bounding box center [199, 1251] width 82 height 82
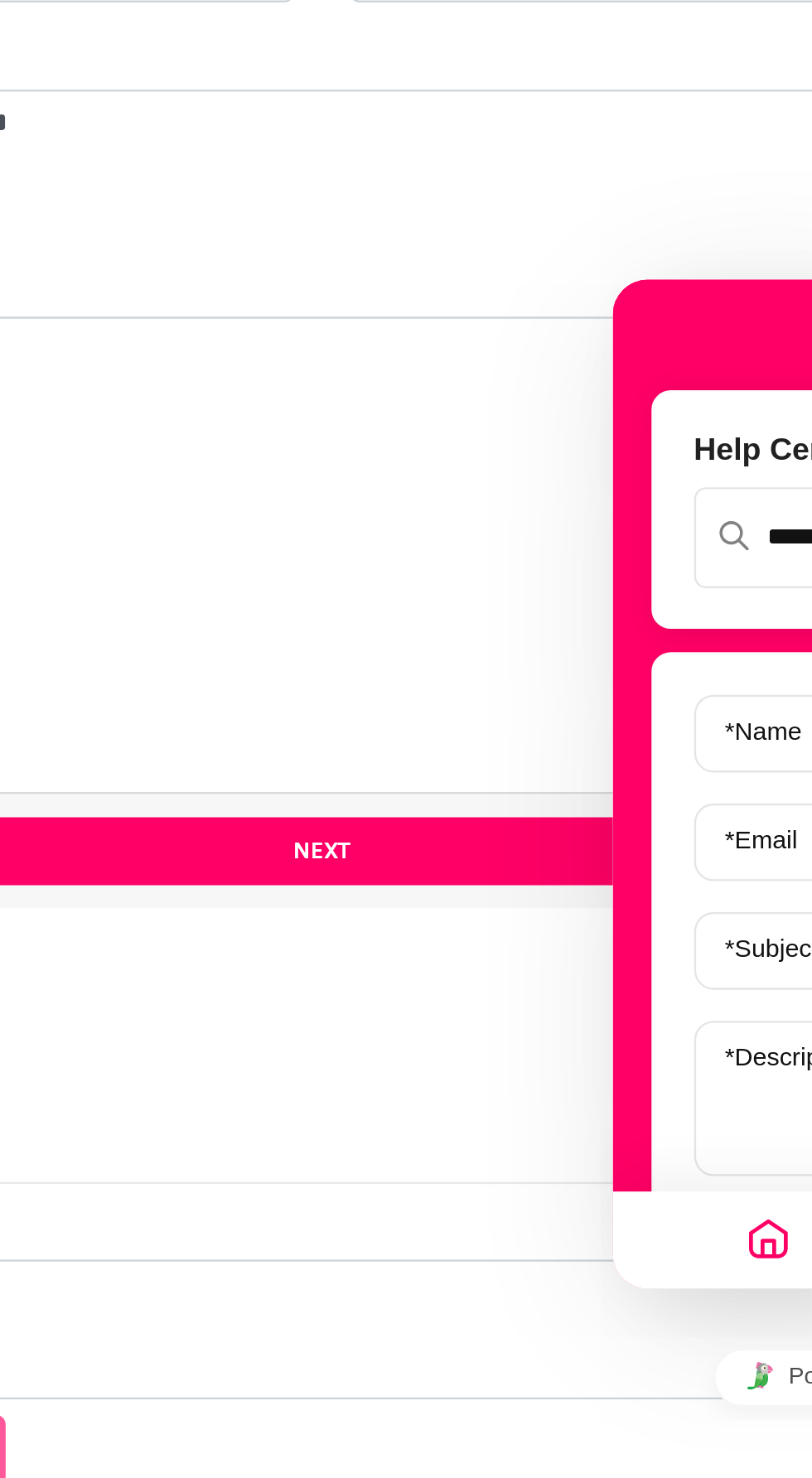
scroll to position [397, 0]
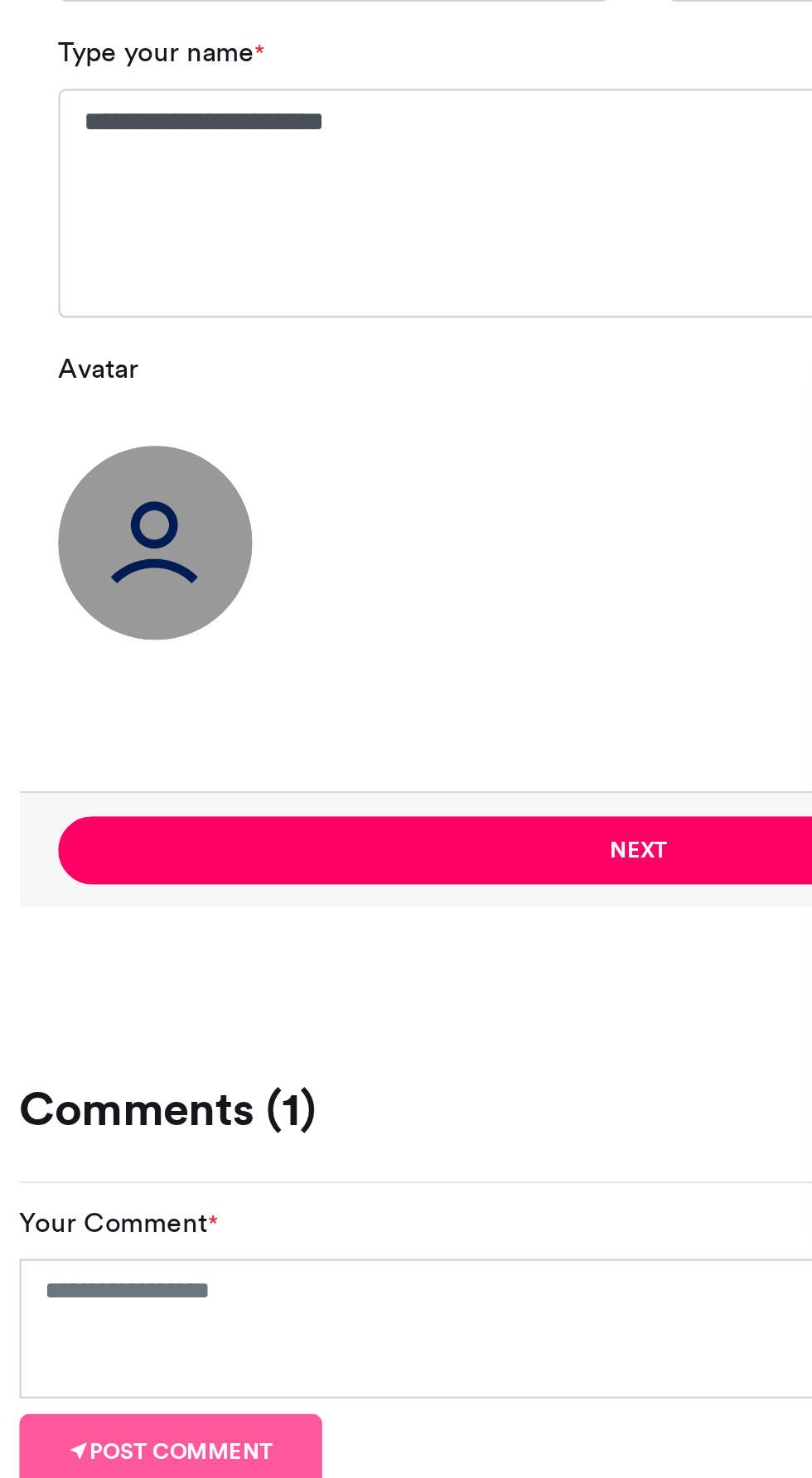
click at [206, 1079] on img at bounding box center [199, 1078] width 82 height 82
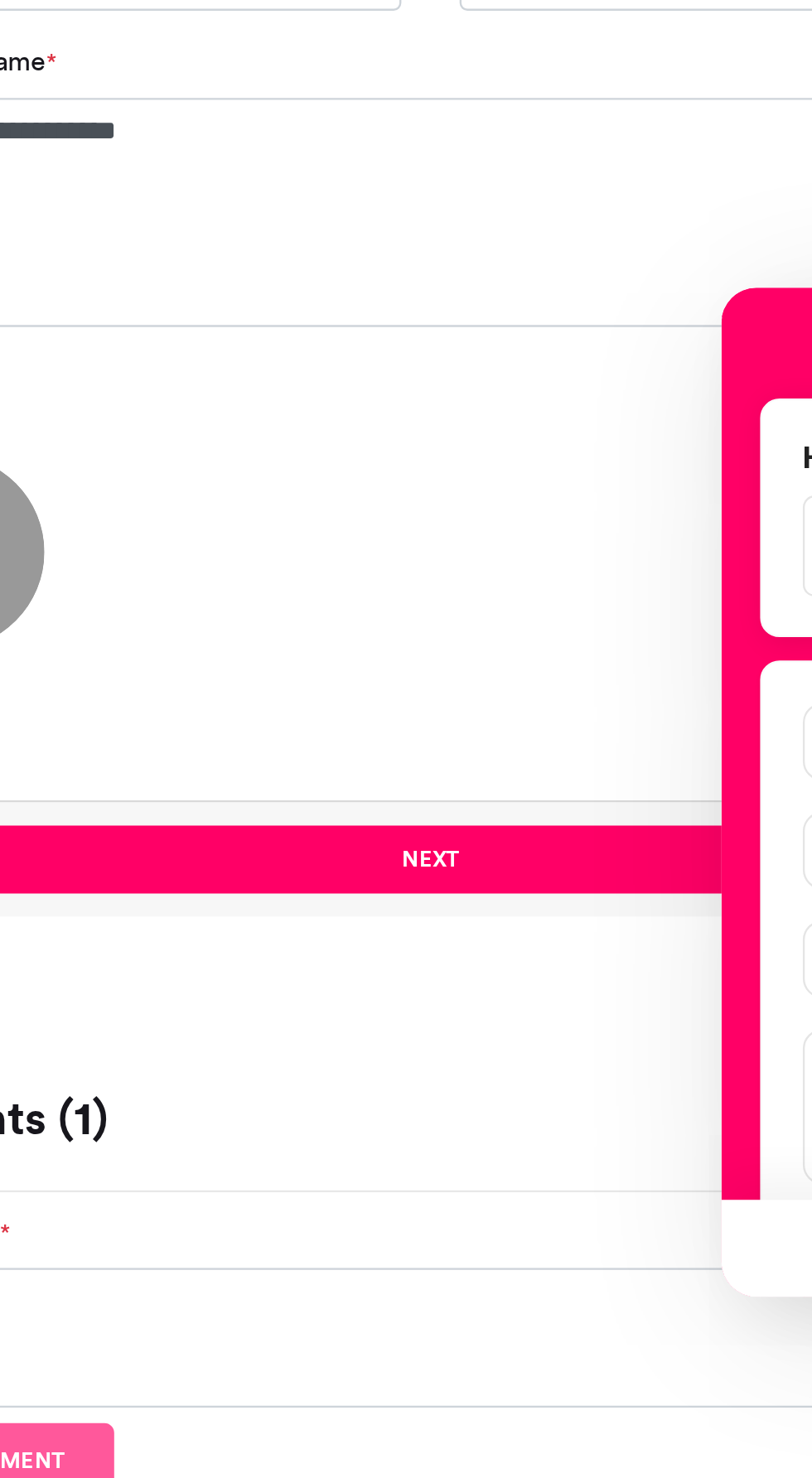
scroll to position [0, 0]
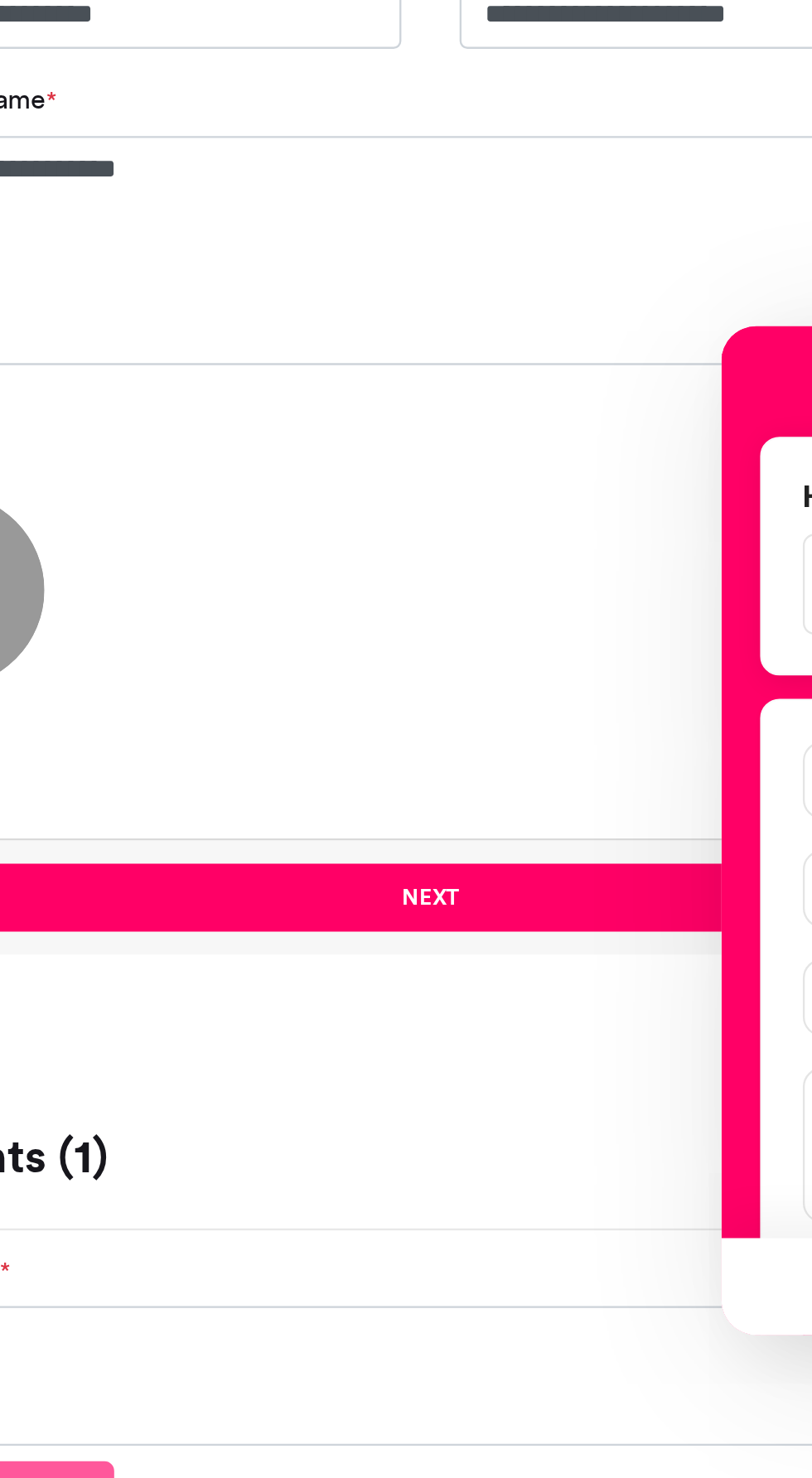
click at [558, 1010] on button "Choose Avatar" at bounding box center [592, 1012] width 121 height 33
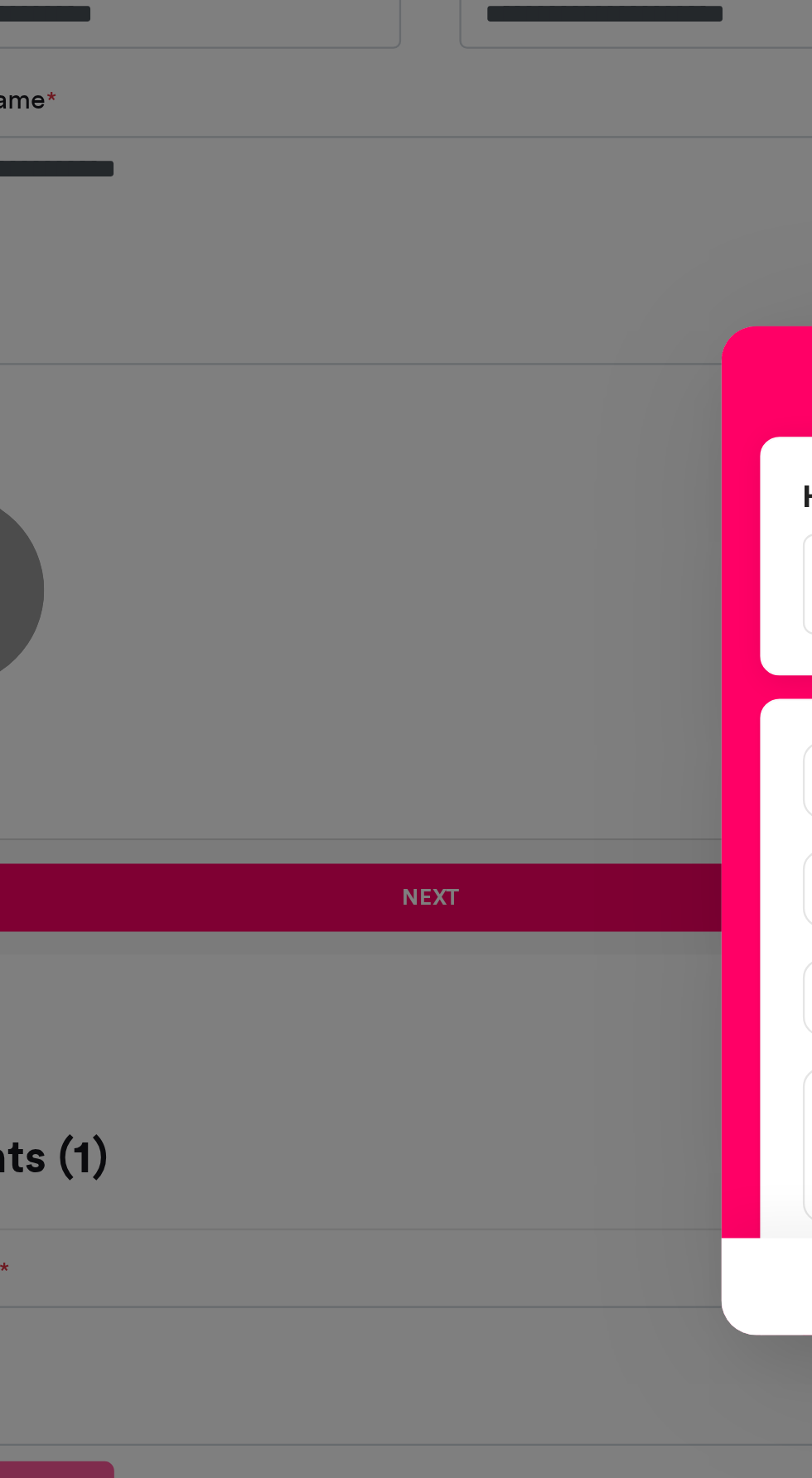
type input "******"
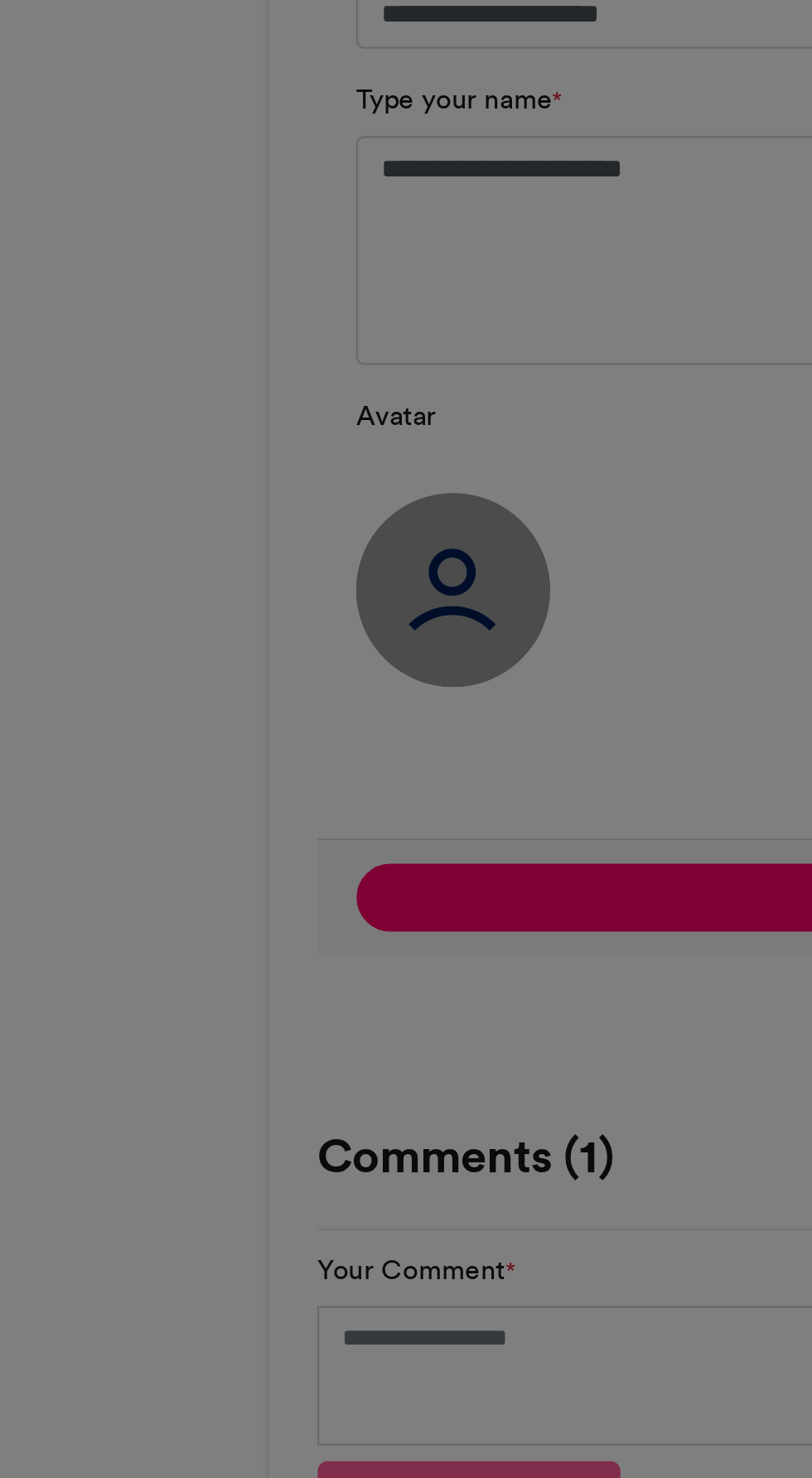
scroll to position [397, 0]
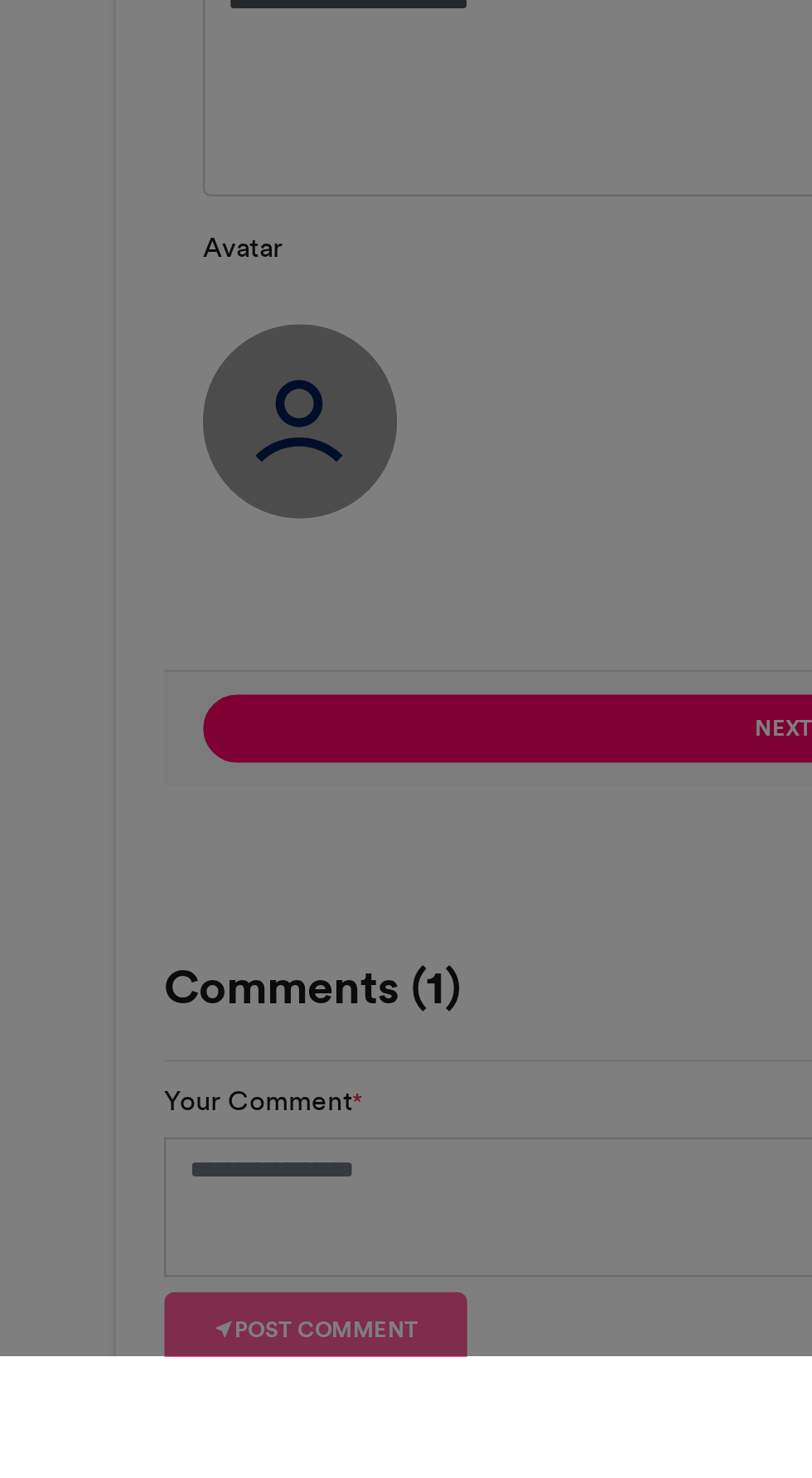
click at [308, 1100] on div "Crop Image × Crop" at bounding box center [406, 739] width 812 height 1478
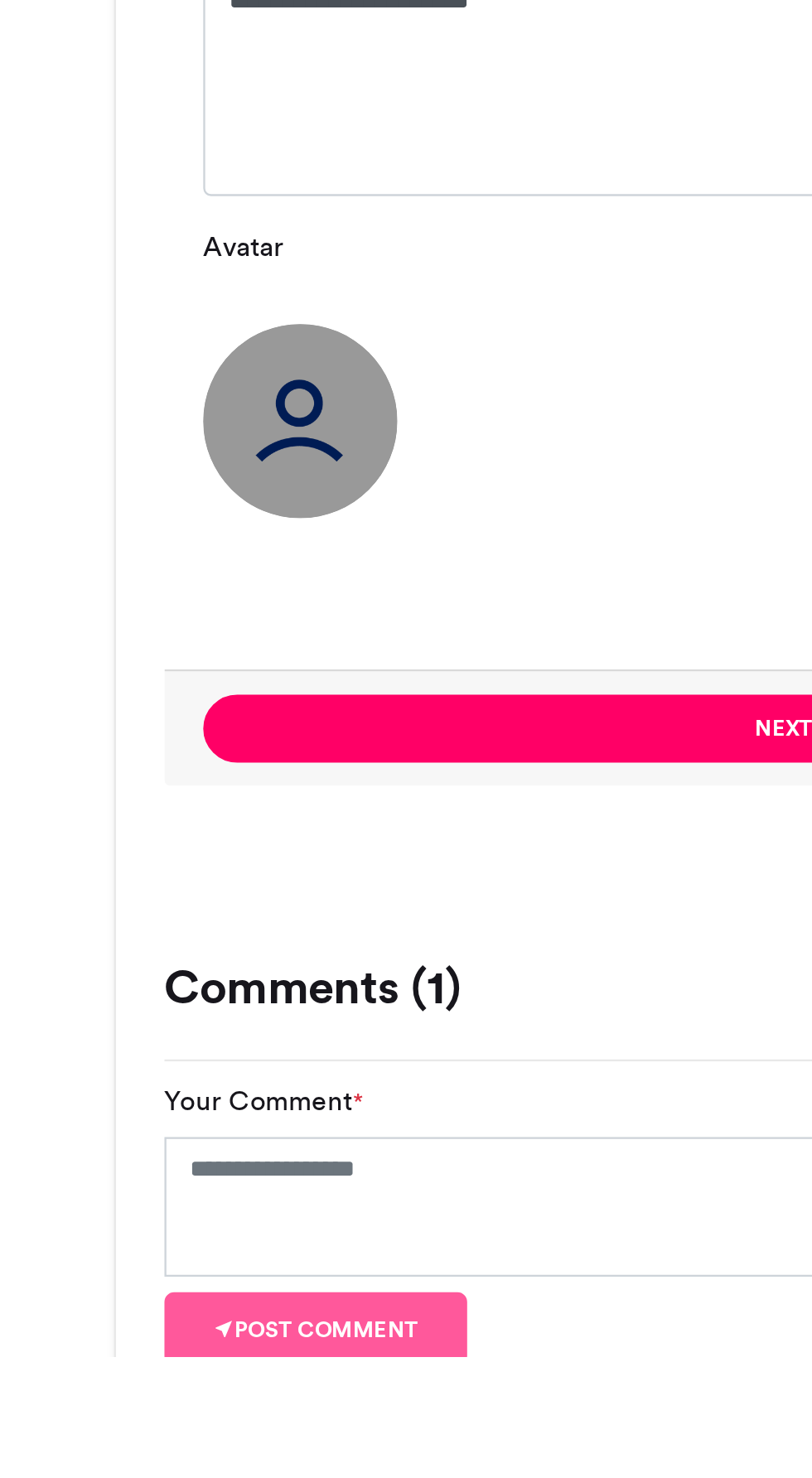
click at [300, 1215] on button "Next" at bounding box center [405, 1210] width 495 height 29
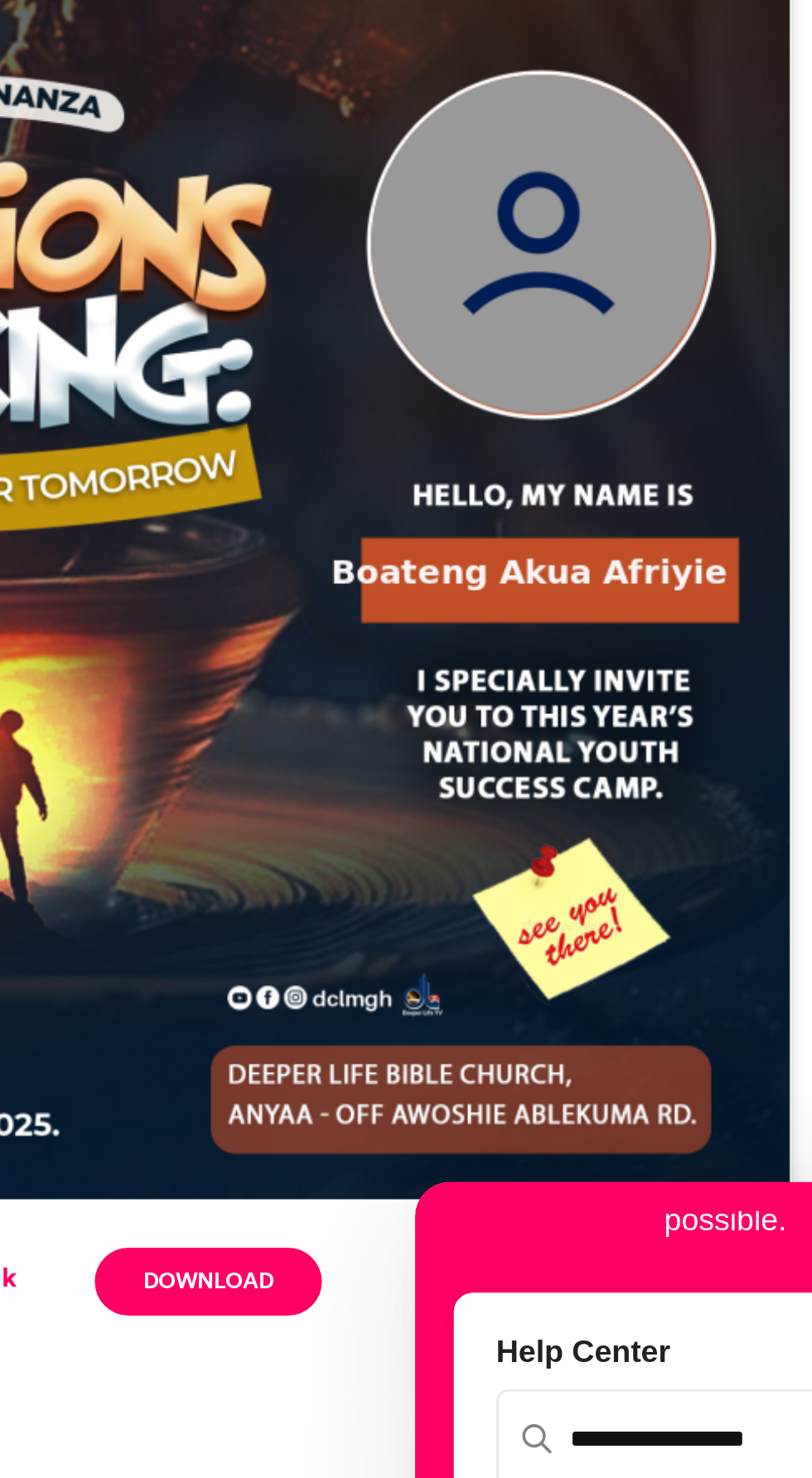
scroll to position [140, 0]
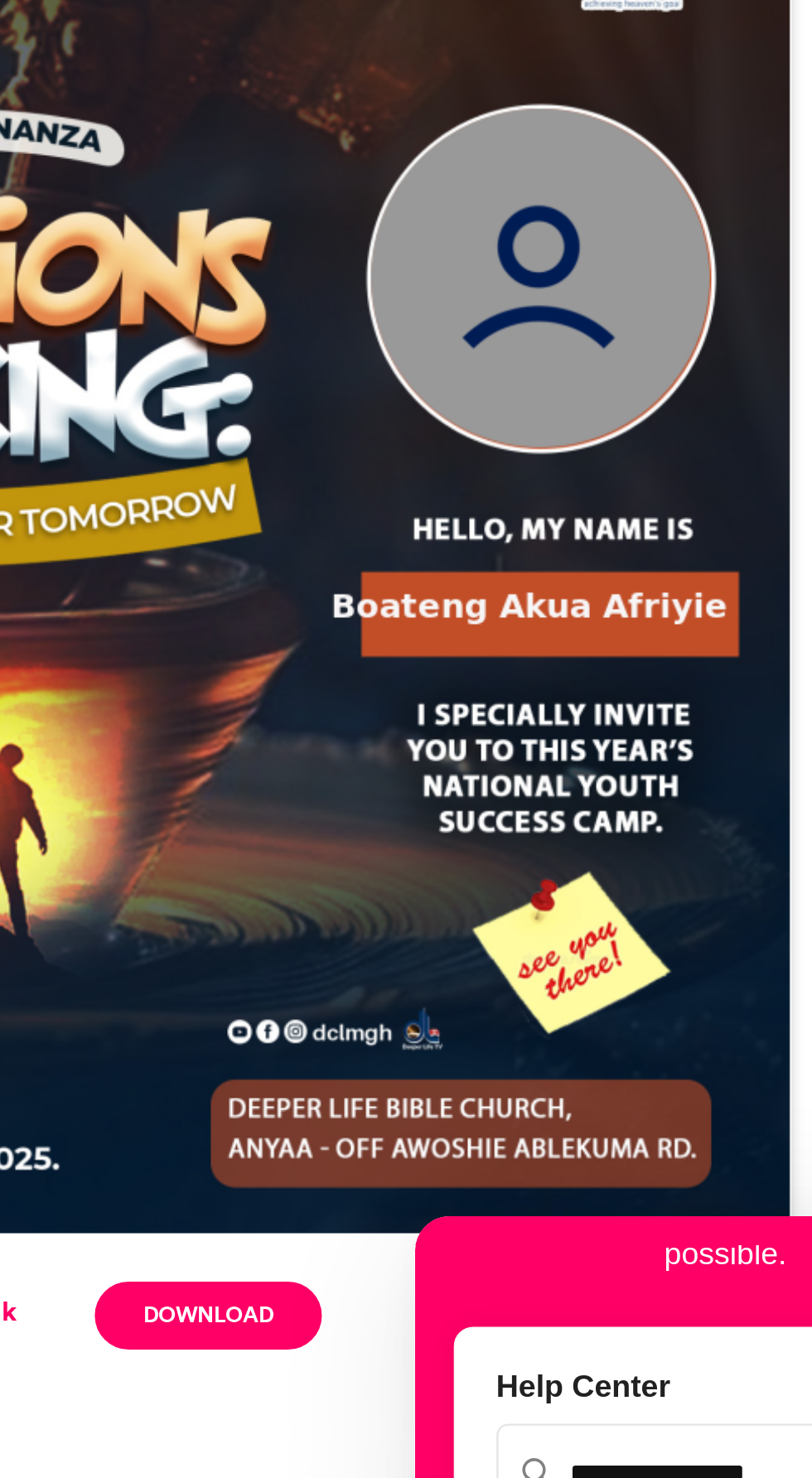
click at [607, 585] on img at bounding box center [405, 688] width 570 height 570
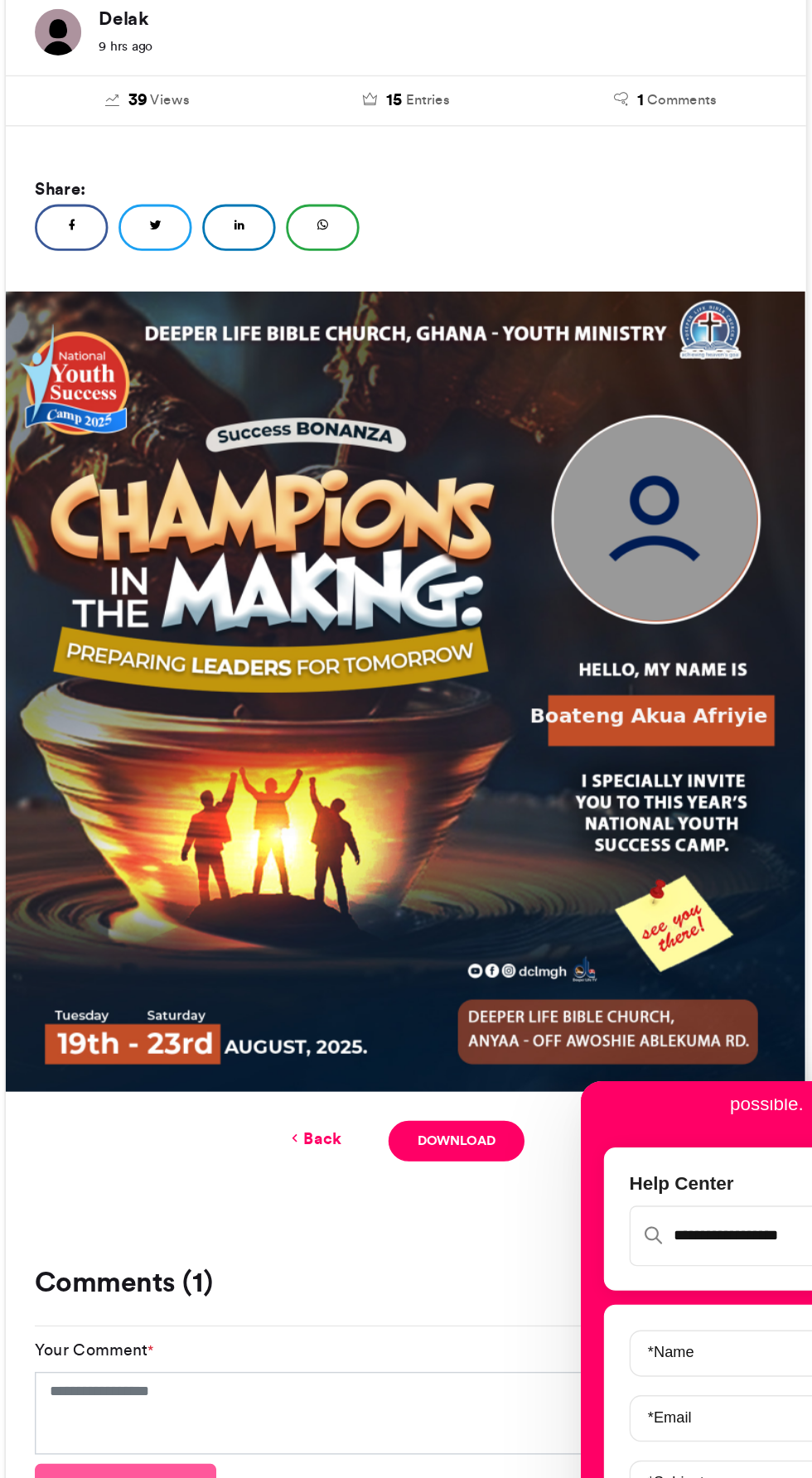
click at [555, 376] on div "Share: Facebook Twitter LinkedIn WhatsApp" at bounding box center [405, 351] width 529 height 63
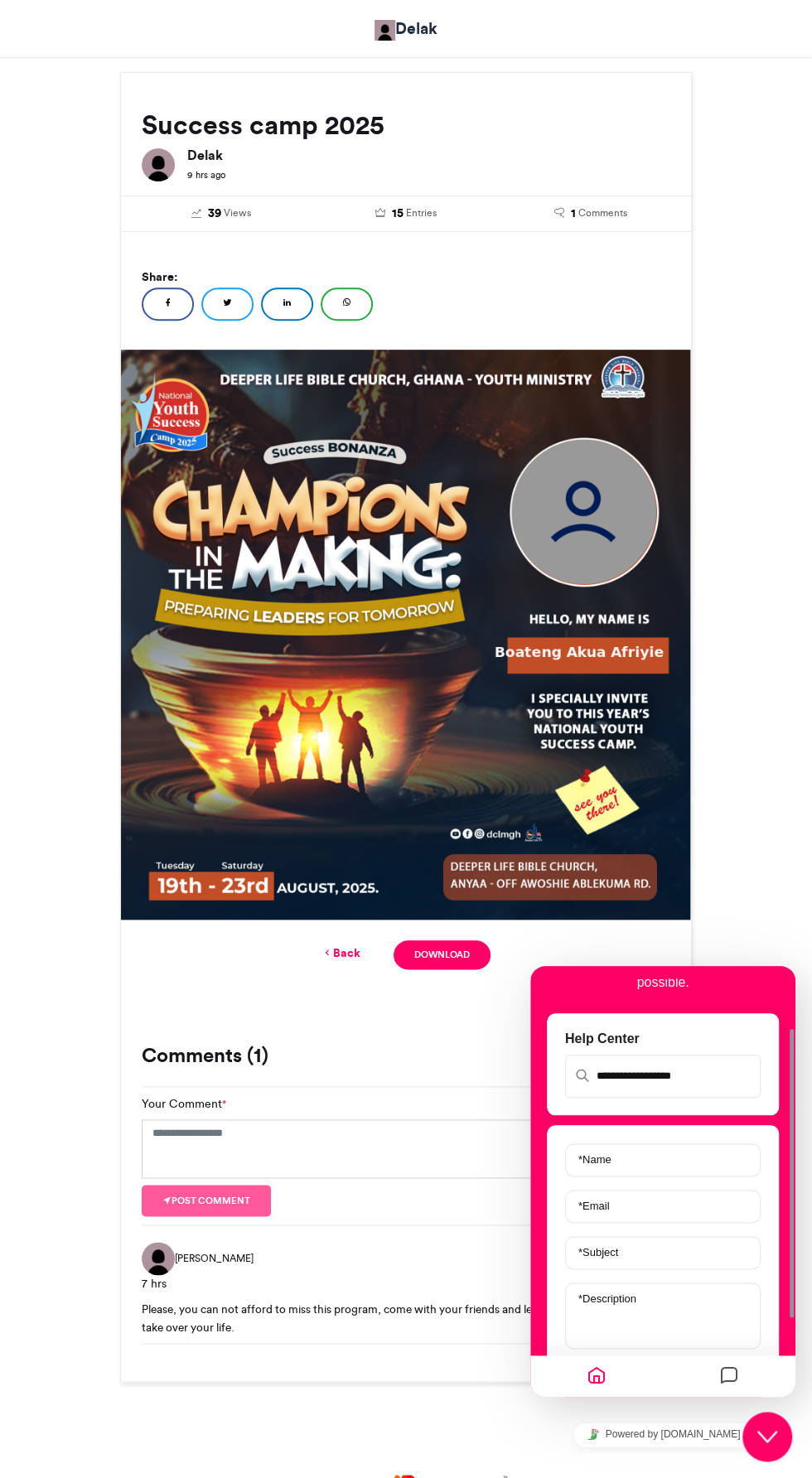
scroll to position [130, 0]
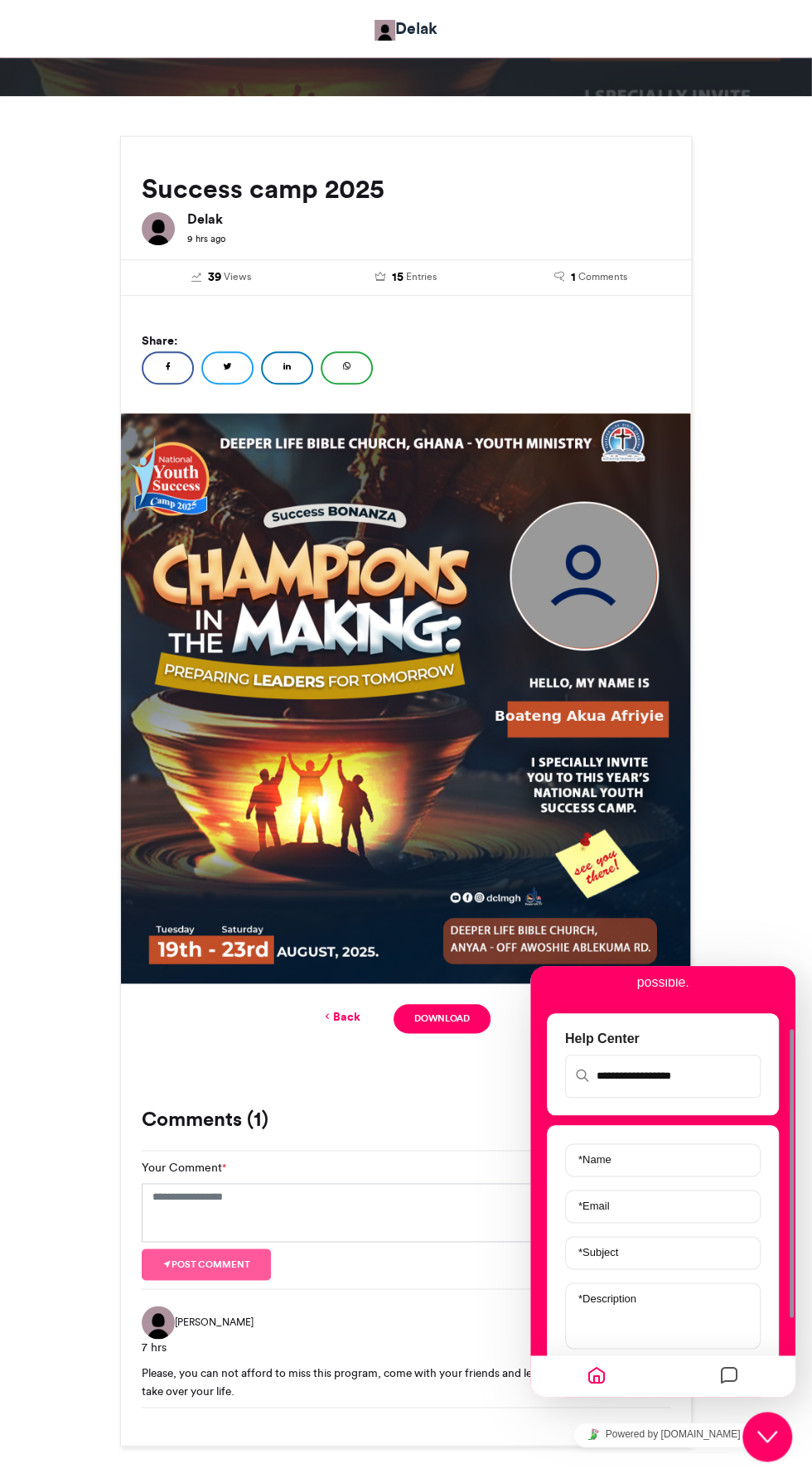
click at [810, 686] on div "Success camp 2025 Delak 9 hrs ago 39 Views 15 Entries 1 Comments" at bounding box center [406, 790] width 812 height 1389
click at [599, 567] on img at bounding box center [405, 697] width 570 height 570
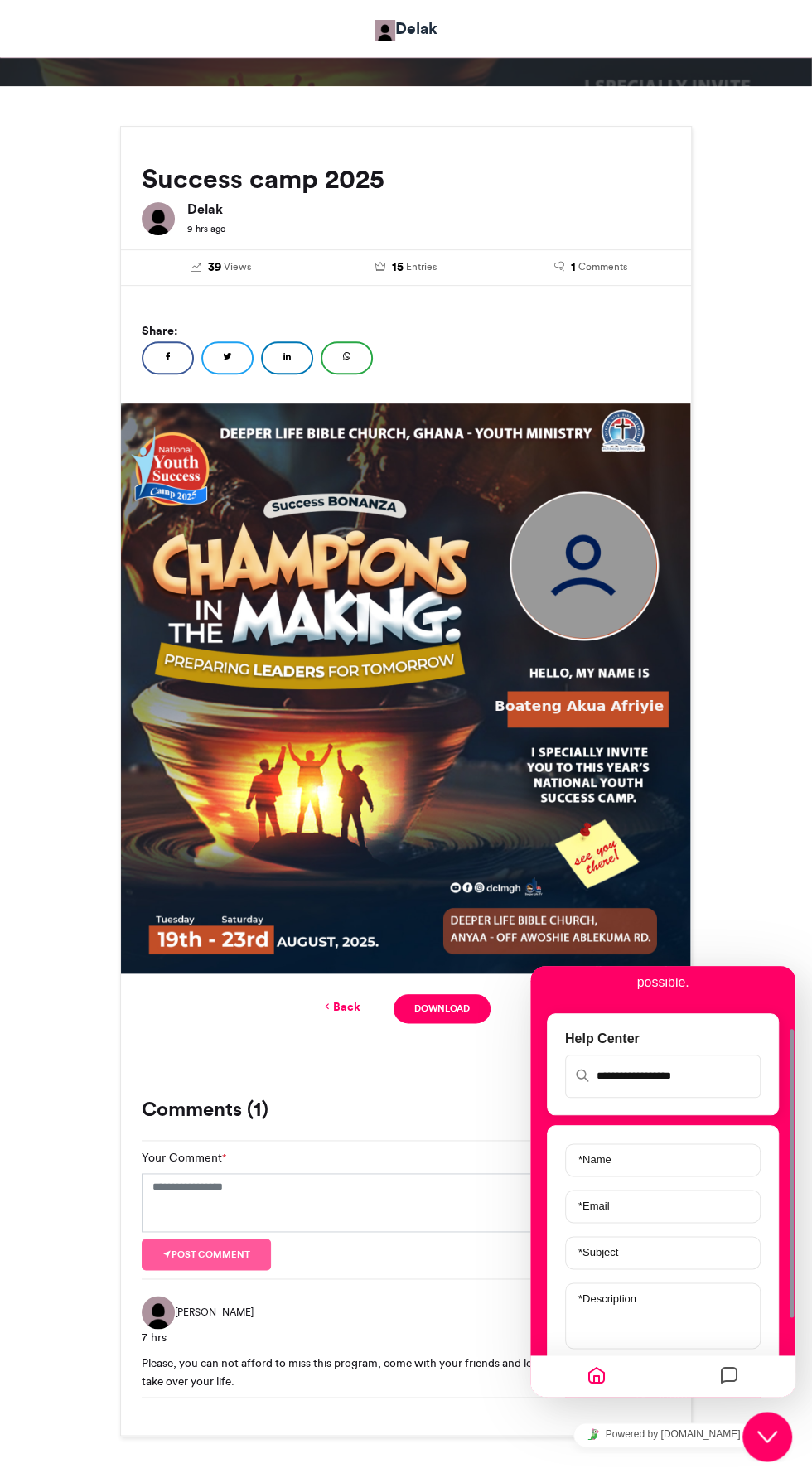
click at [348, 1005] on link "Back" at bounding box center [341, 1007] width 39 height 18
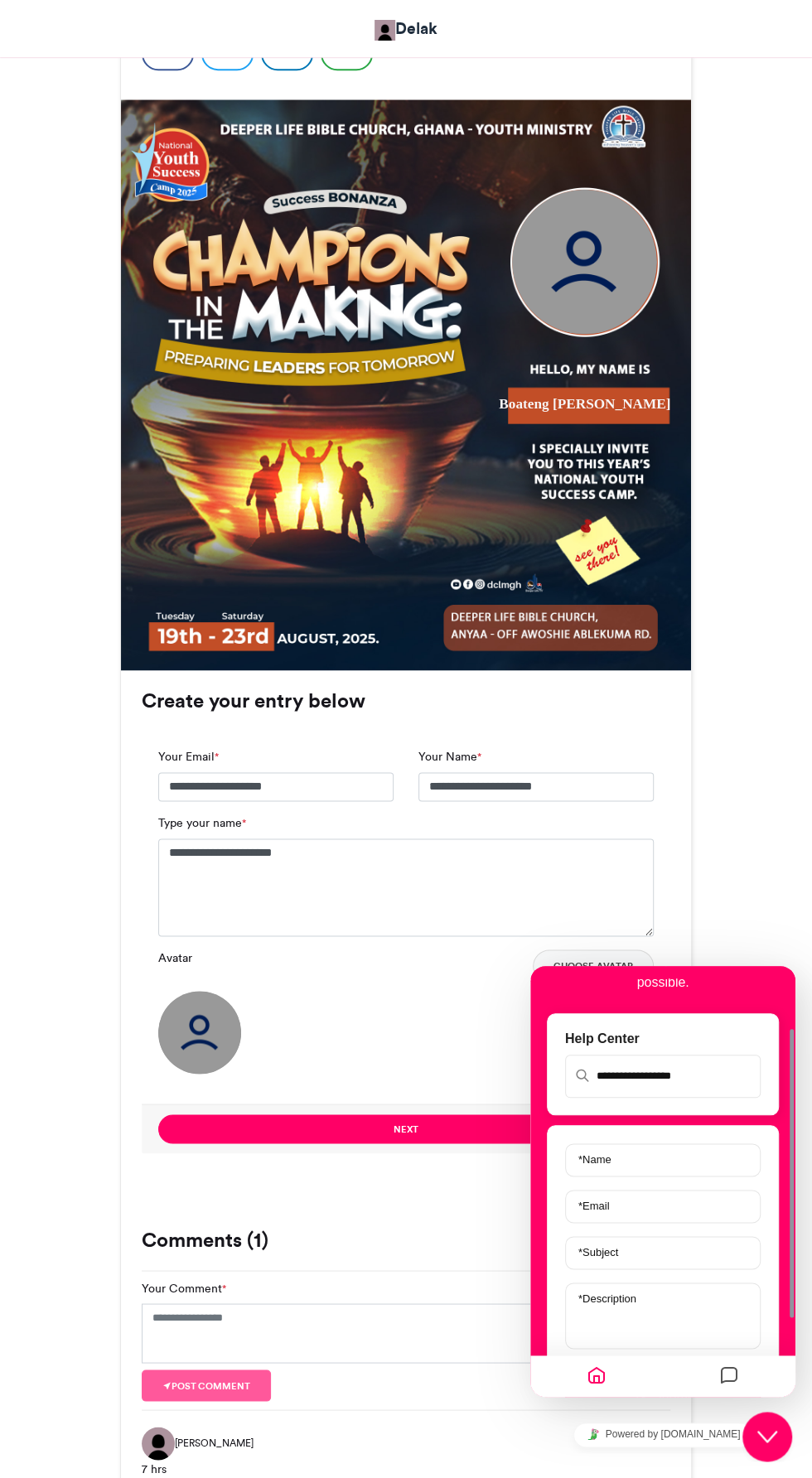
scroll to position [445, 0]
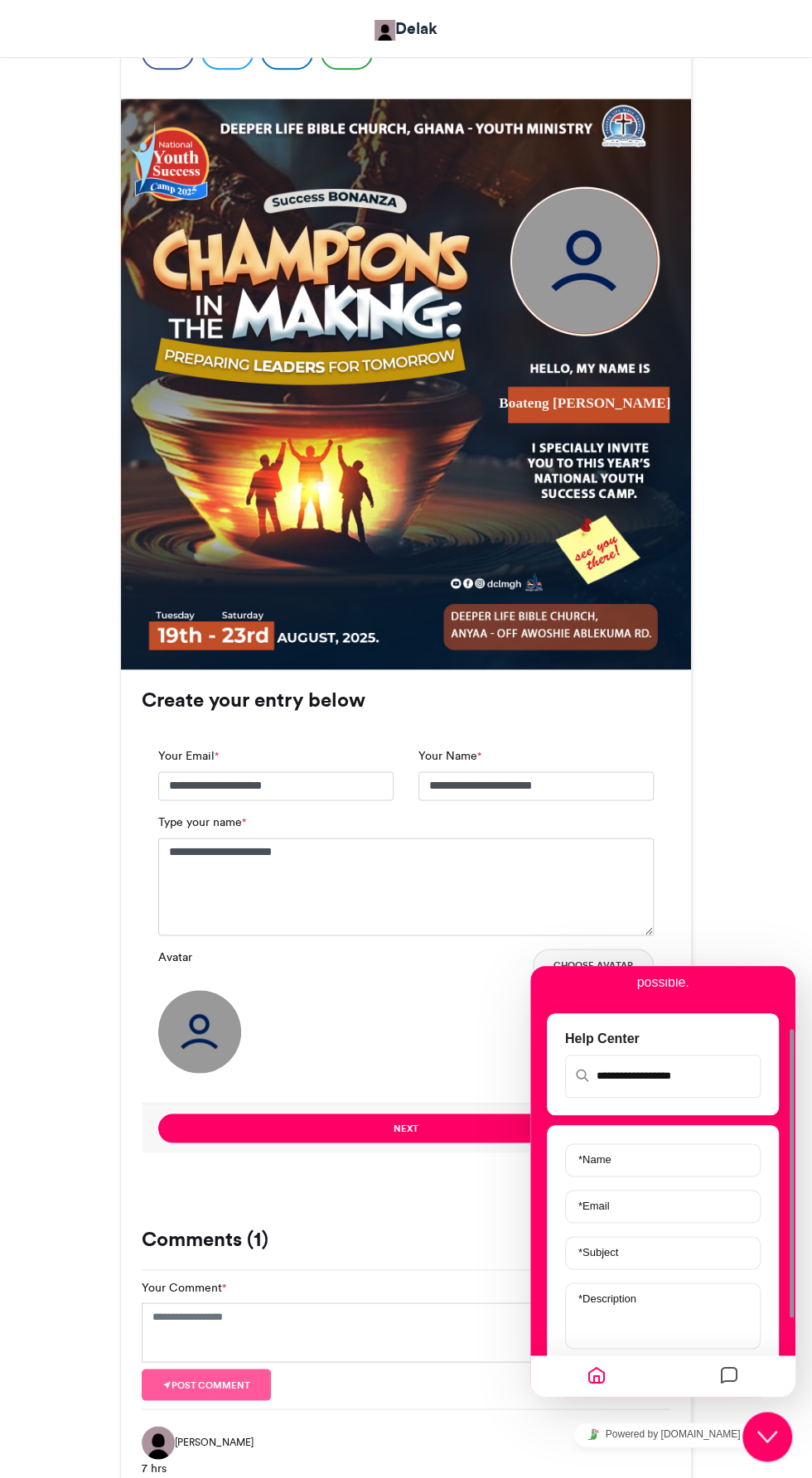
click at [184, 1033] on img at bounding box center [199, 1031] width 82 height 82
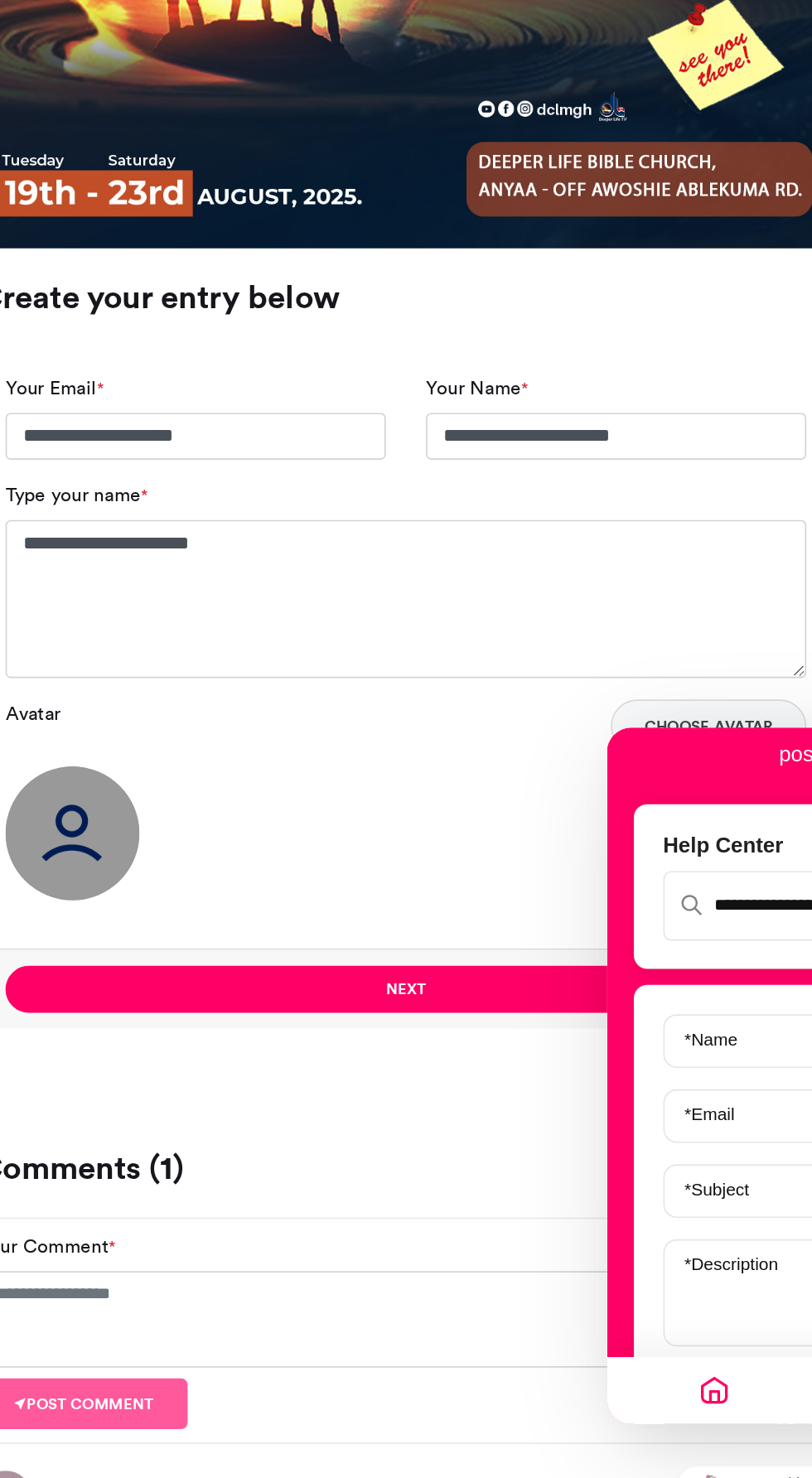
click at [607, 963] on button "Choose Avatar" at bounding box center [592, 965] width 121 height 33
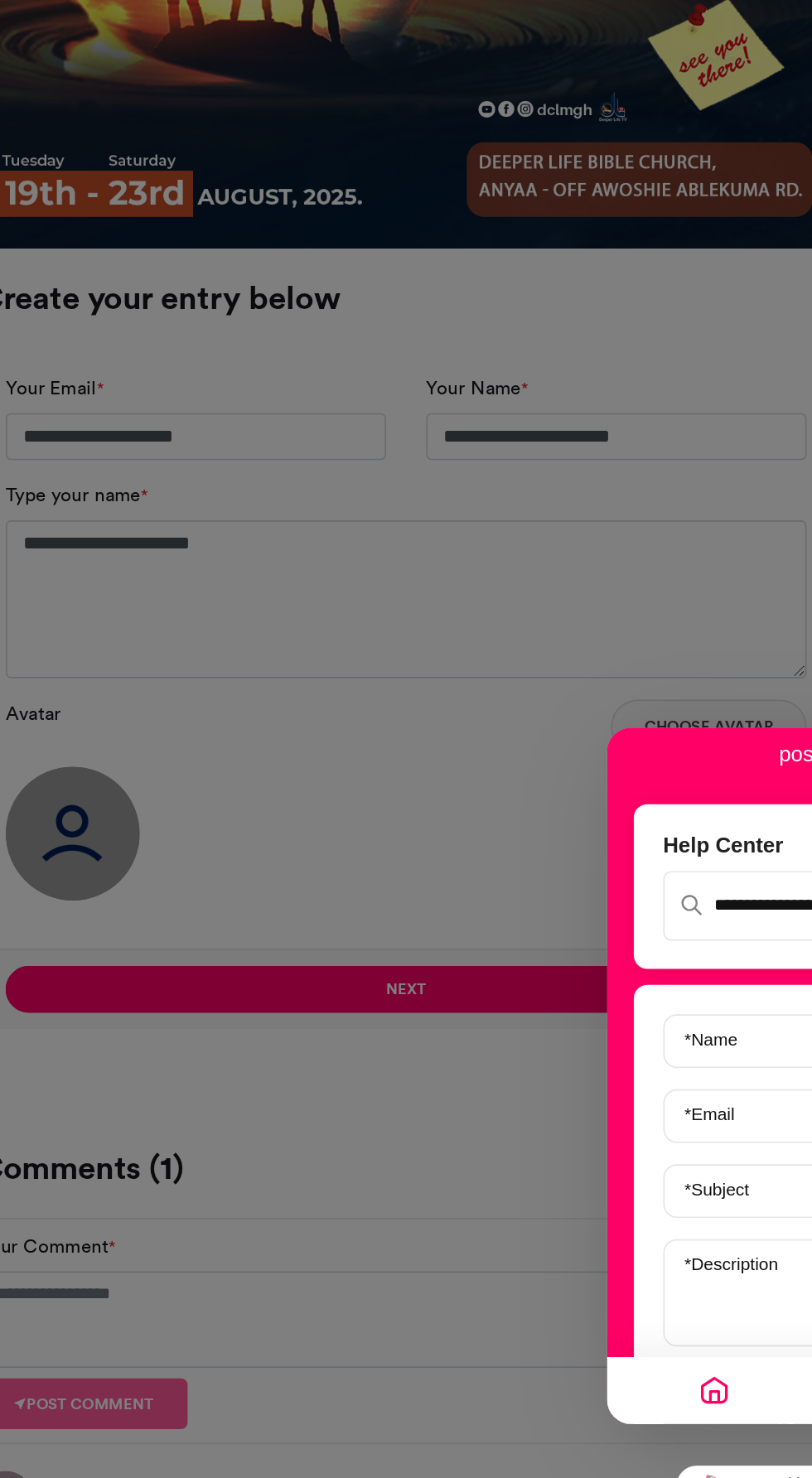
type input "******"
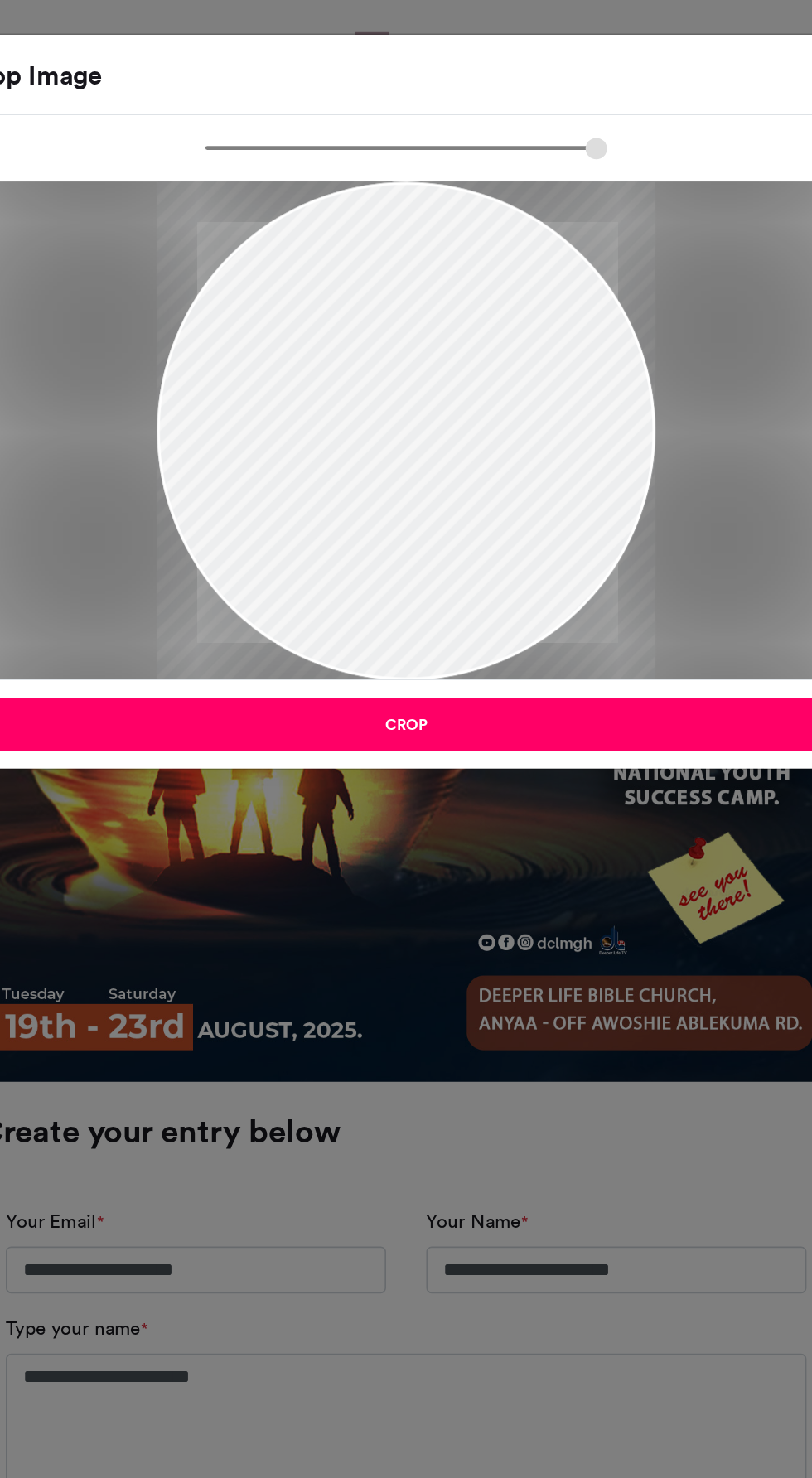
click at [483, 452] on button "Crop" at bounding box center [406, 448] width 552 height 33
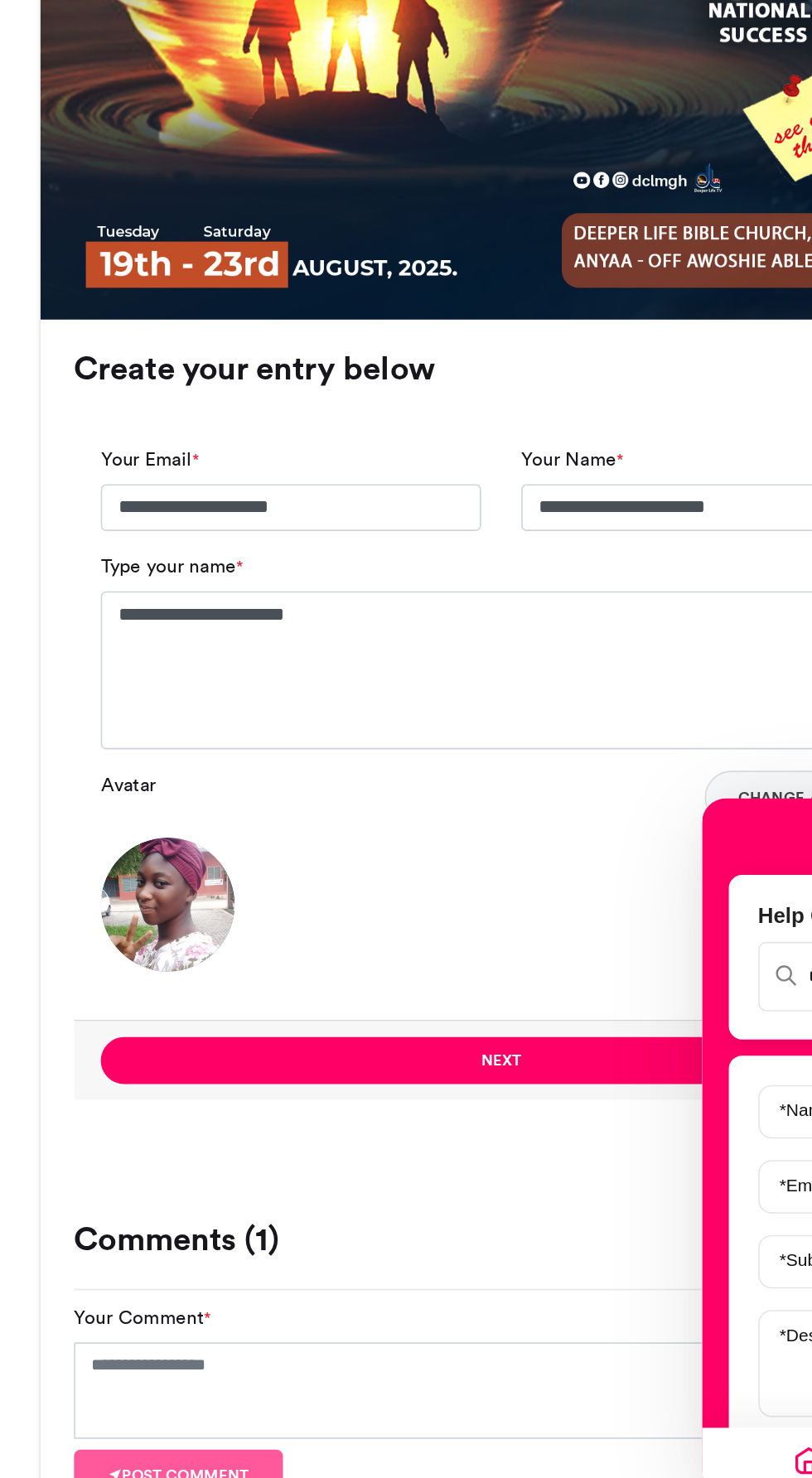
click at [405, 1124] on button "Next" at bounding box center [405, 1128] width 495 height 29
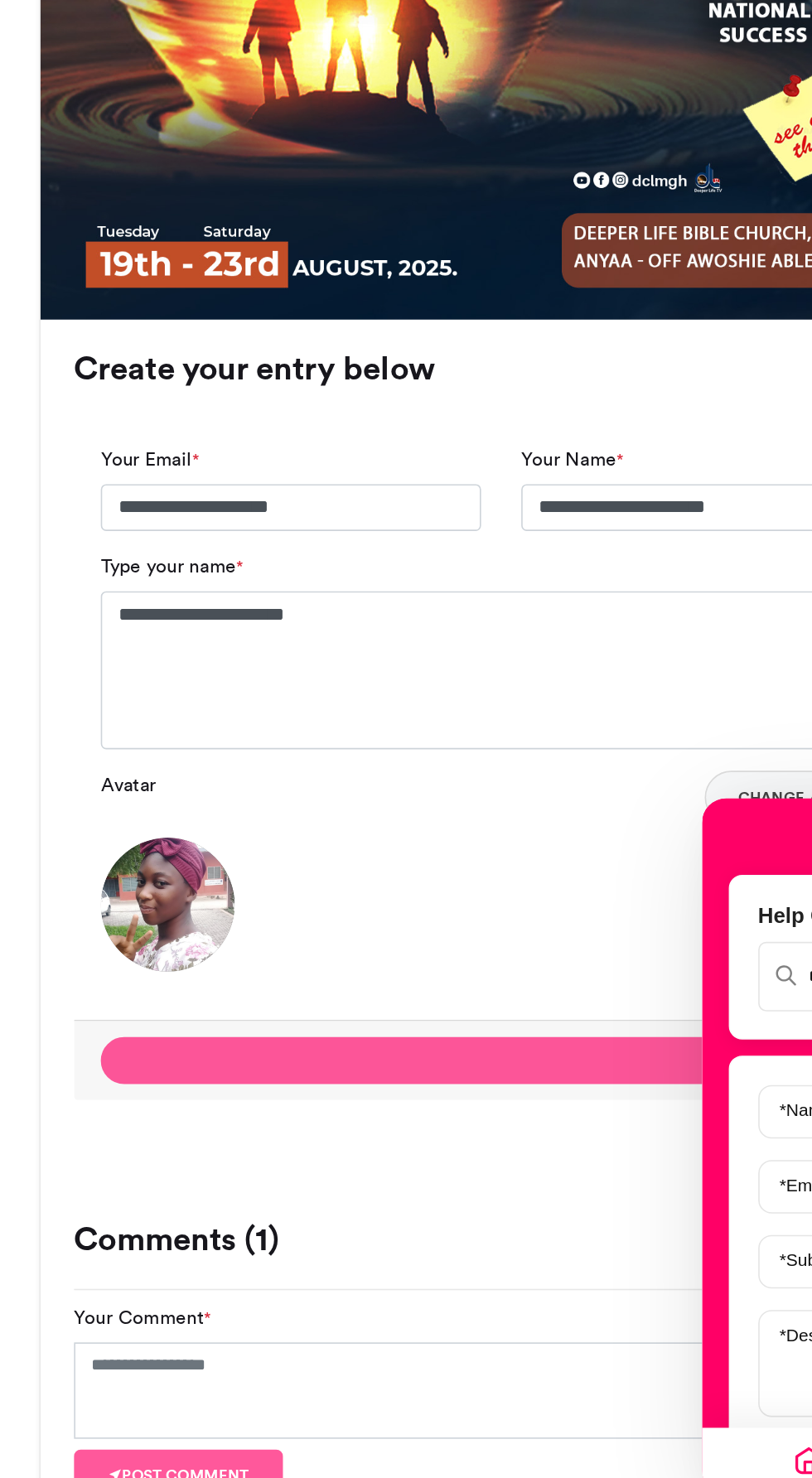
scroll to position [0, 0]
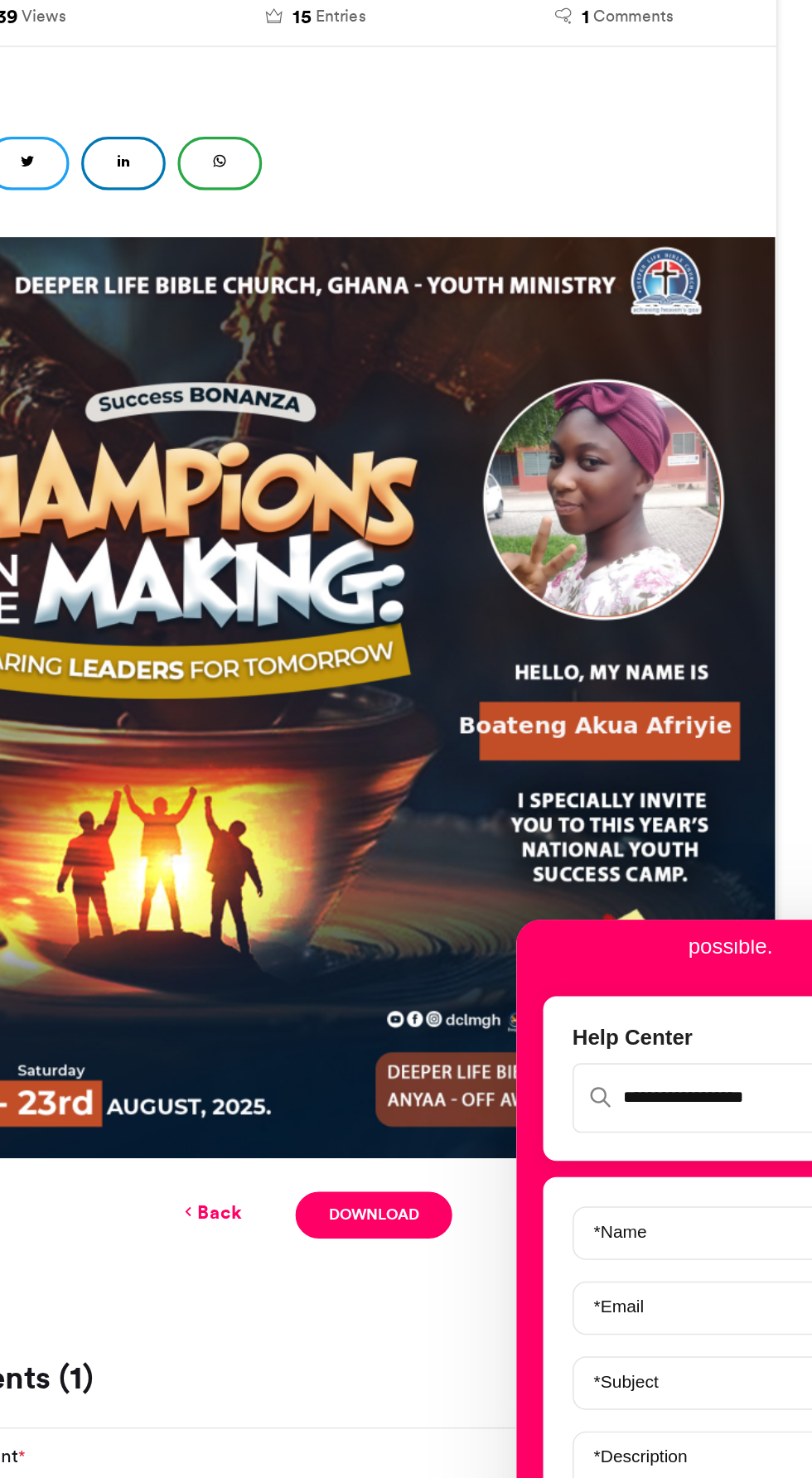
click at [449, 1148] on link "Download" at bounding box center [441, 1148] width 97 height 29
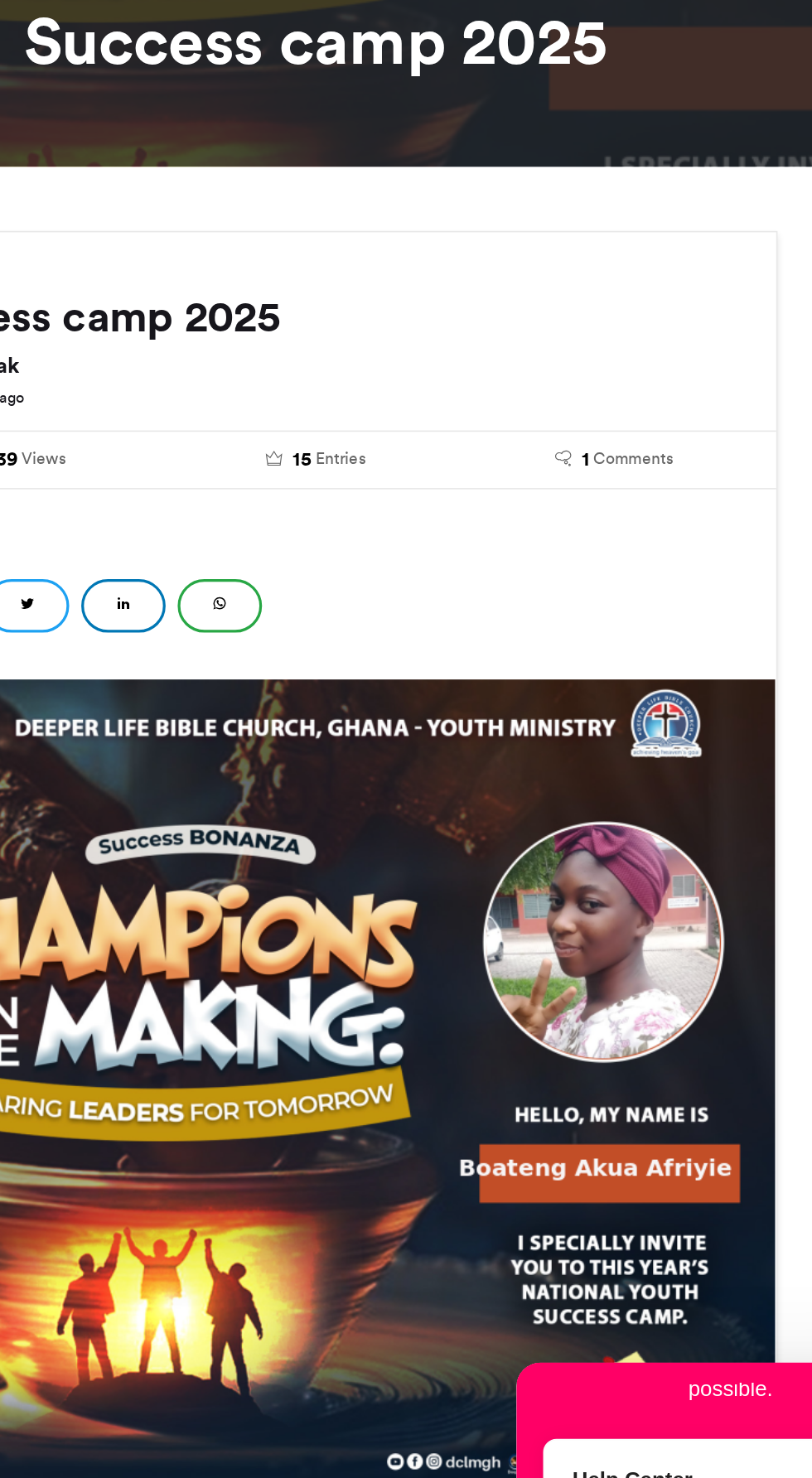
click at [345, 498] on icon at bounding box center [346, 496] width 9 height 12
